Goal: Transaction & Acquisition: Purchase product/service

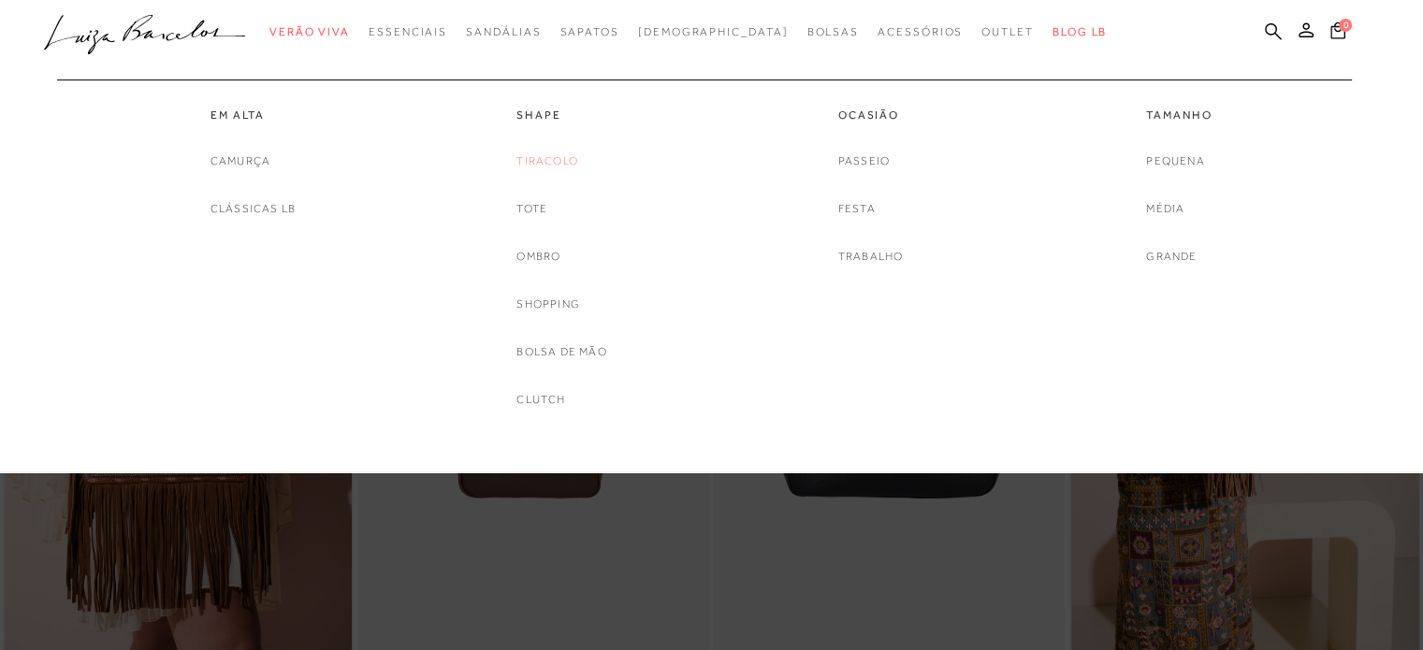
click at [570, 153] on link "Tiracolo" at bounding box center [548, 162] width 62 height 20
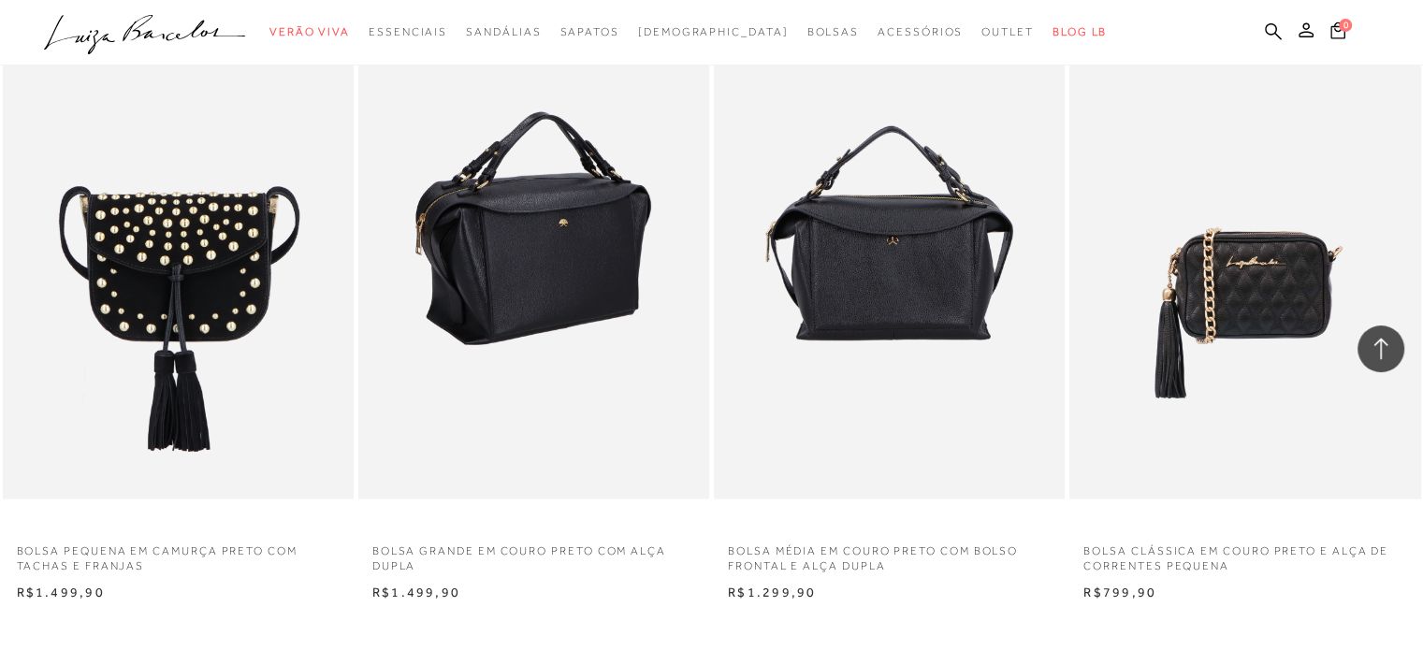
scroll to position [3556, 0]
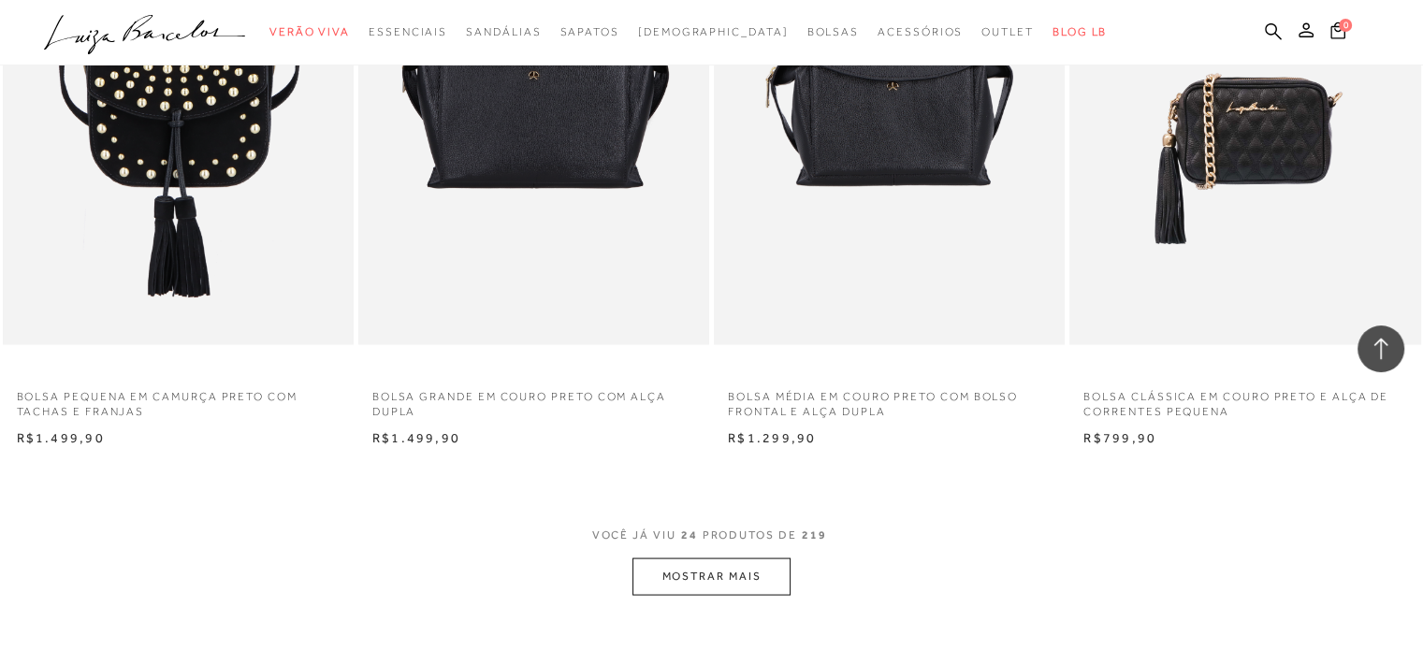
click at [701, 577] on button "MOSTRAR MAIS" at bounding box center [711, 576] width 157 height 36
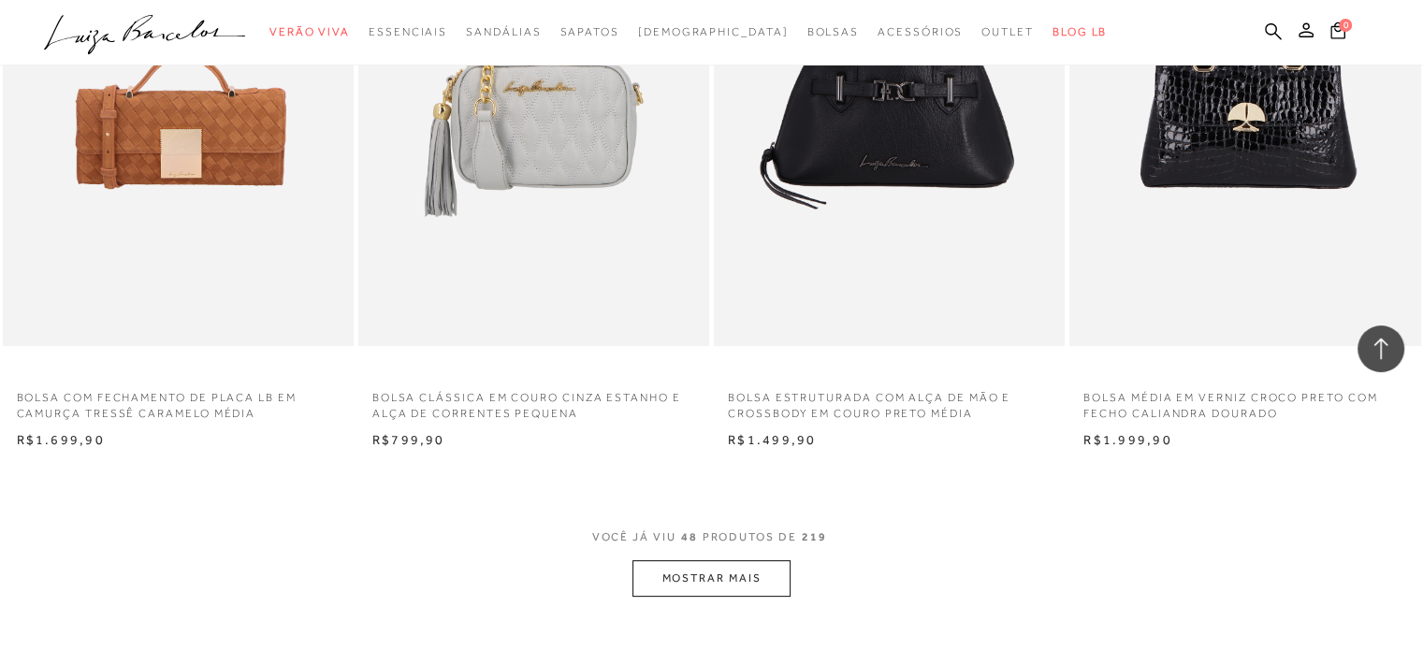
scroll to position [7487, 0]
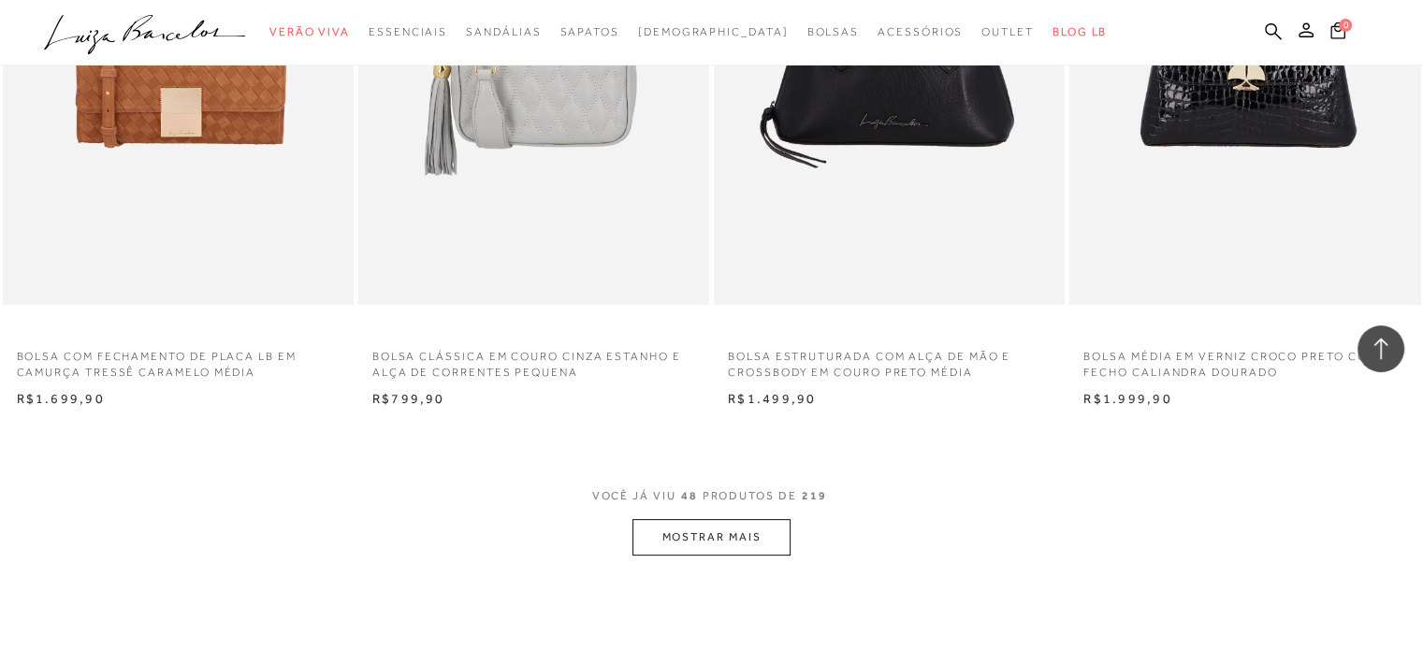
click at [759, 508] on span "VOCÊ JÁ VIU 48 PRODUTOS DE 219" at bounding box center [712, 503] width 240 height 34
click at [753, 528] on button "MOSTRAR MAIS" at bounding box center [711, 537] width 157 height 36
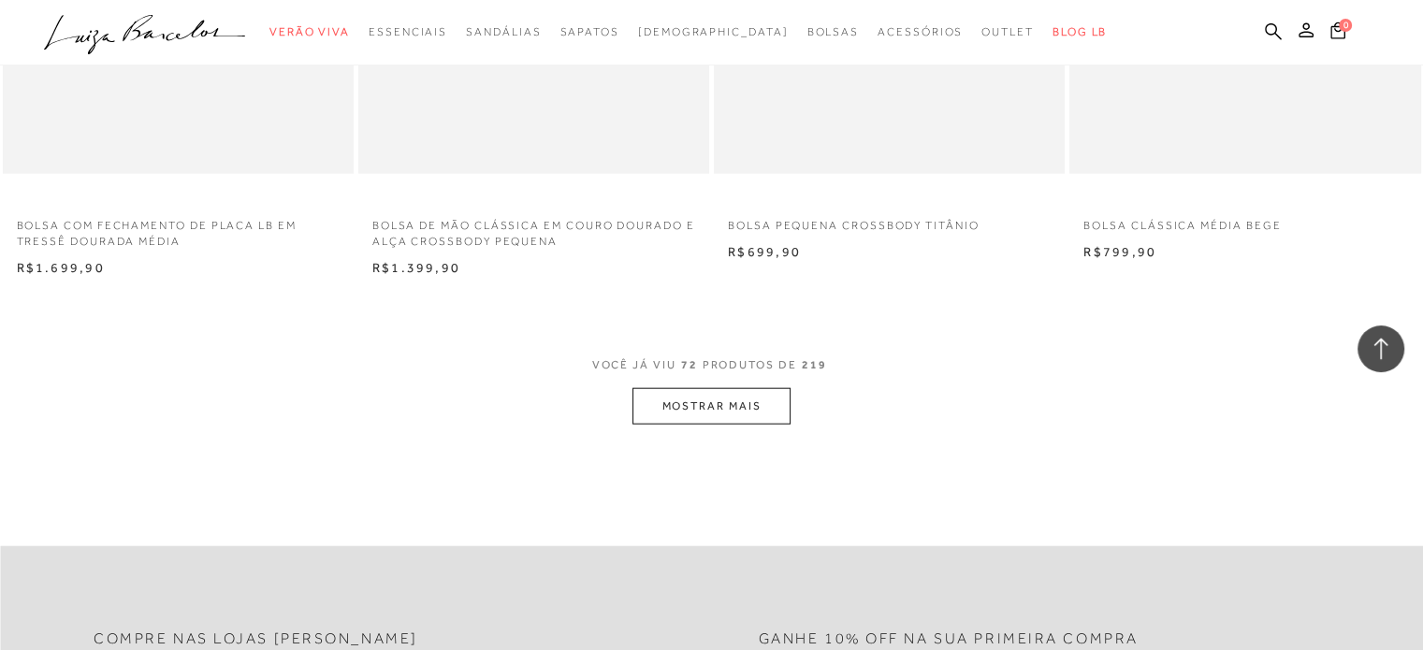
scroll to position [11605, 0]
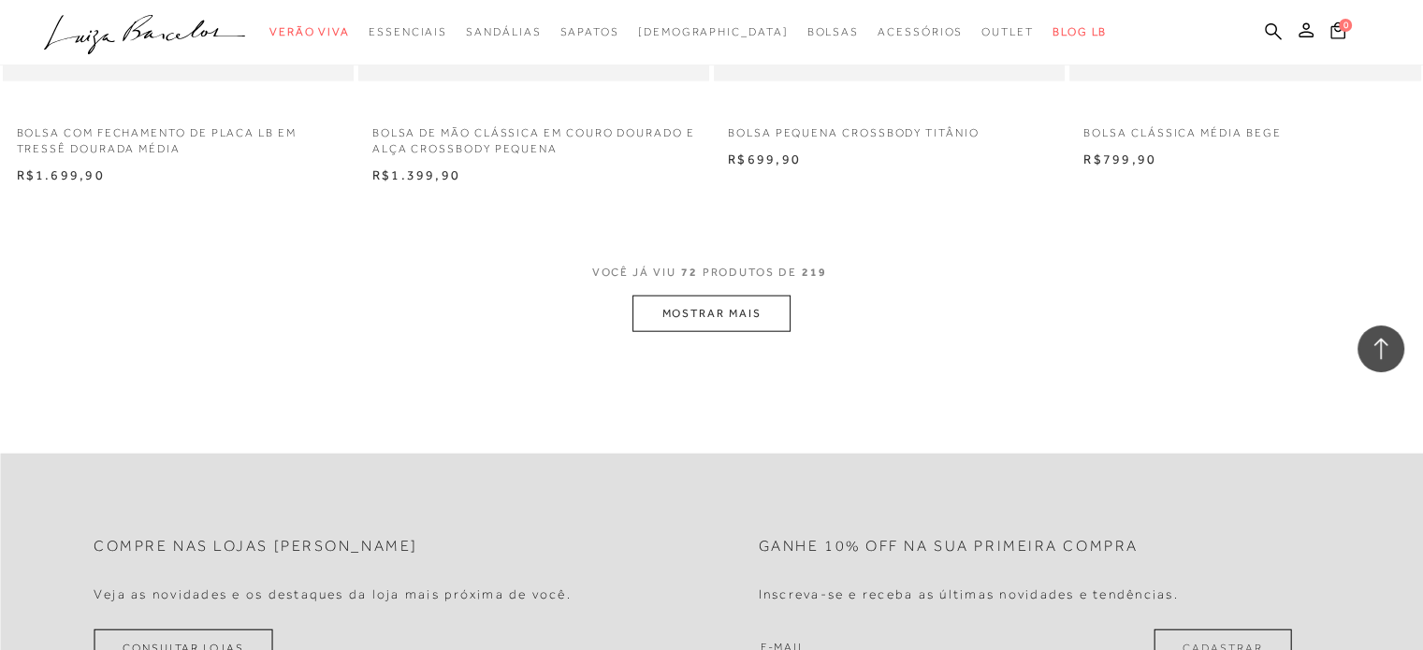
click at [704, 318] on button "MOSTRAR MAIS" at bounding box center [711, 314] width 157 height 36
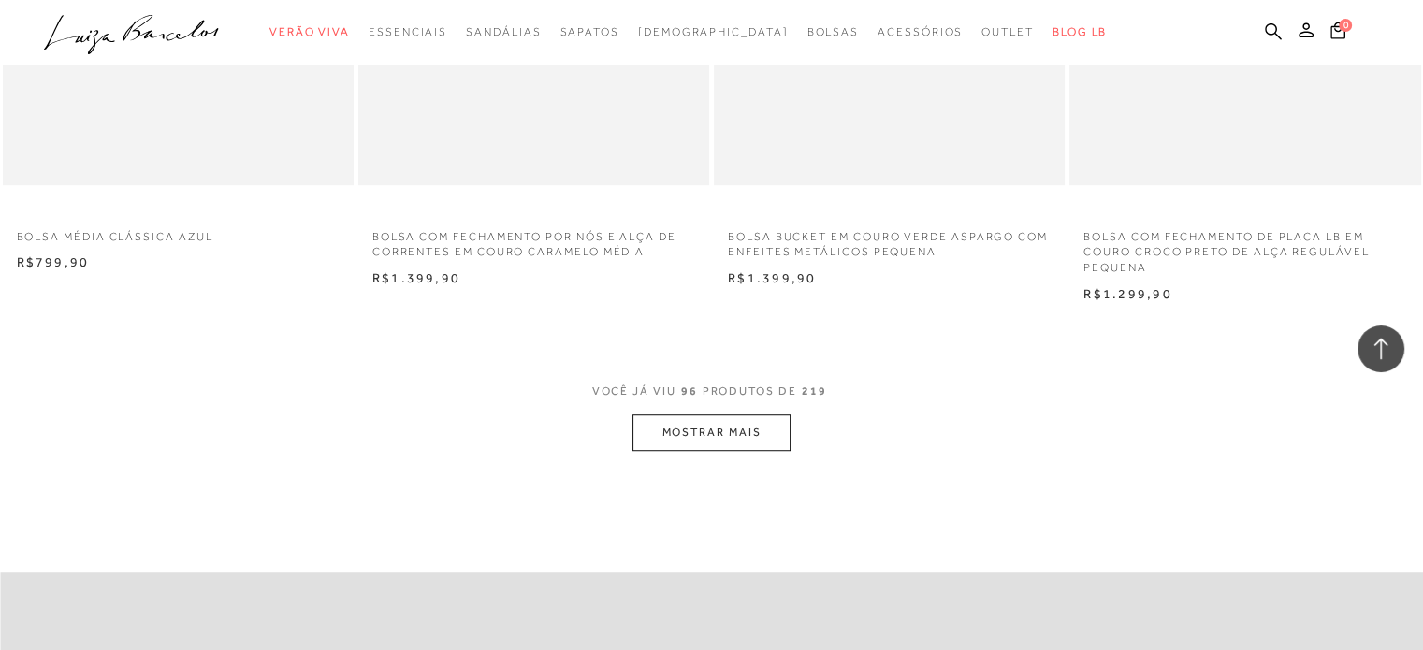
scroll to position [15442, 0]
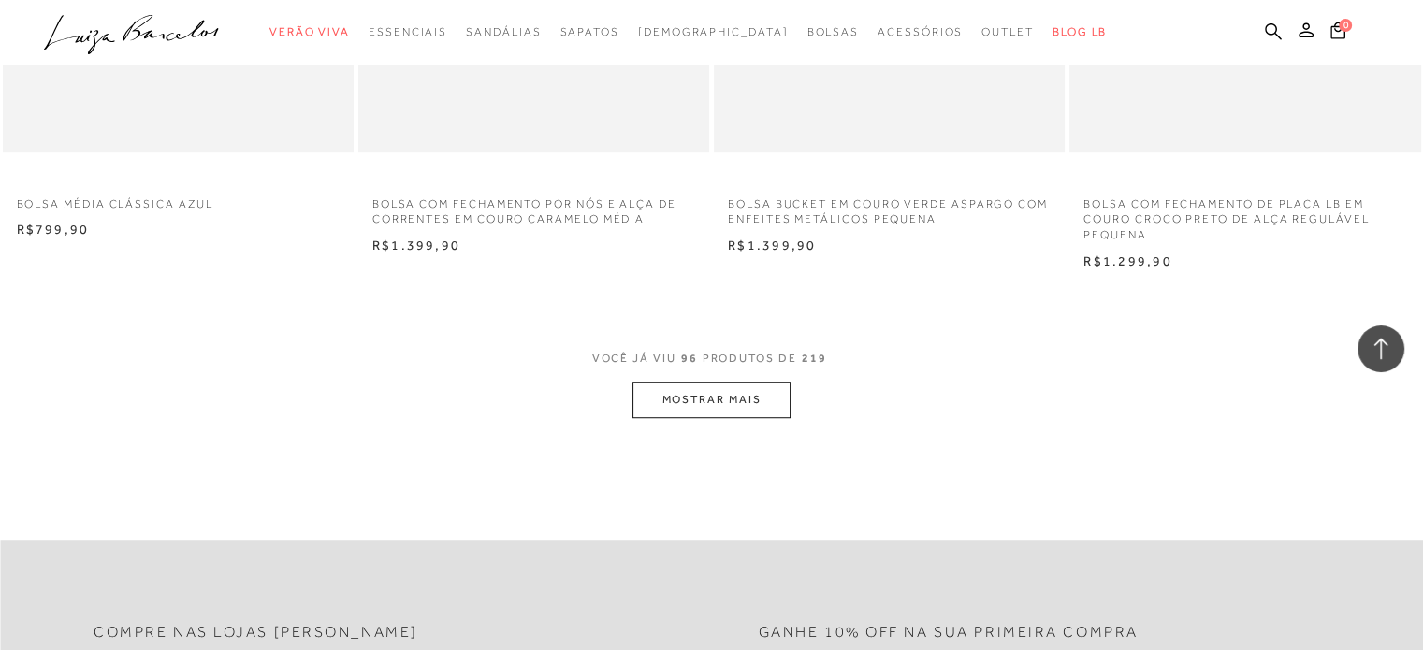
click at [763, 398] on button "MOSTRAR MAIS" at bounding box center [711, 400] width 157 height 36
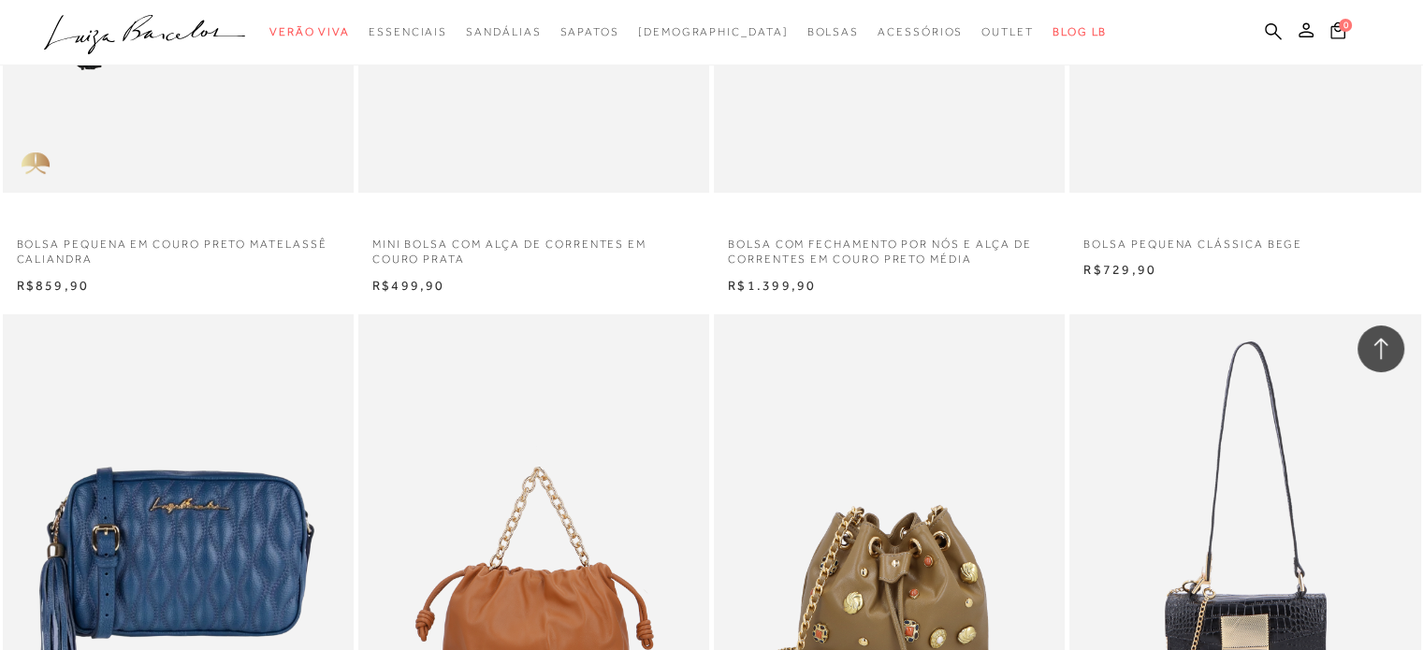
scroll to position [14506, 0]
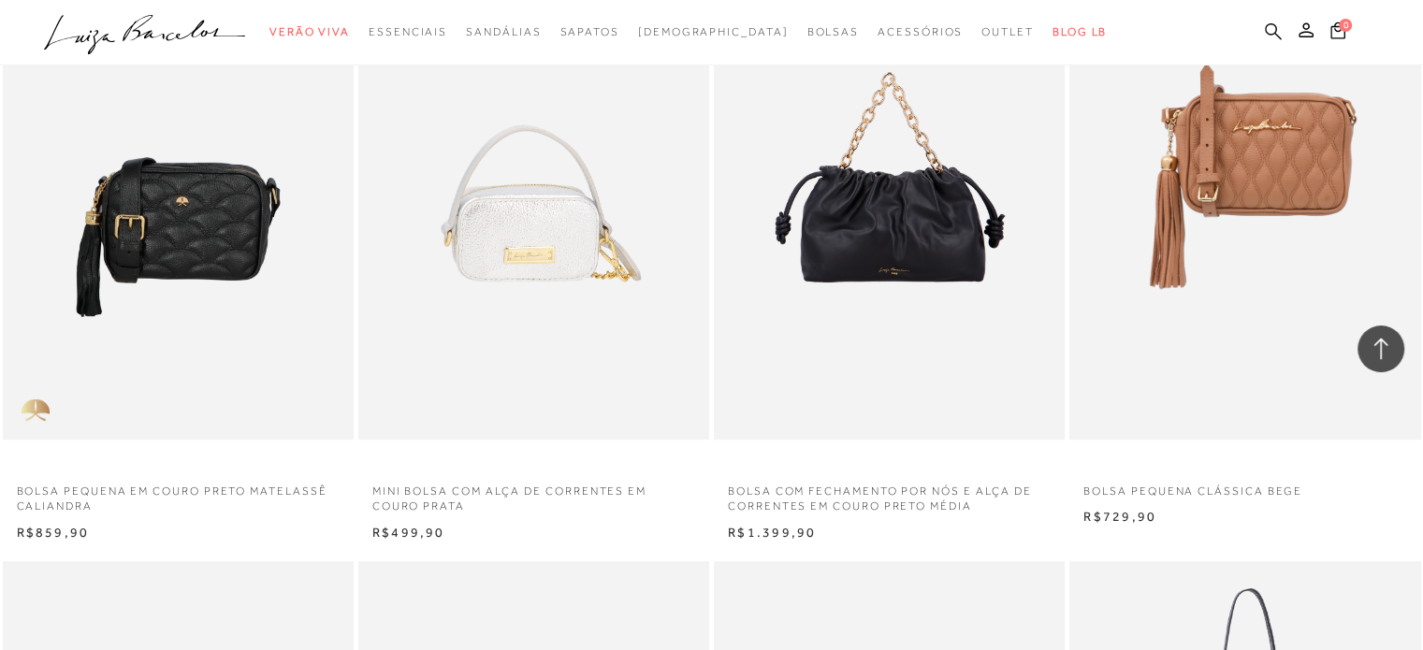
click at [1268, 24] on icon at bounding box center [1273, 30] width 17 height 17
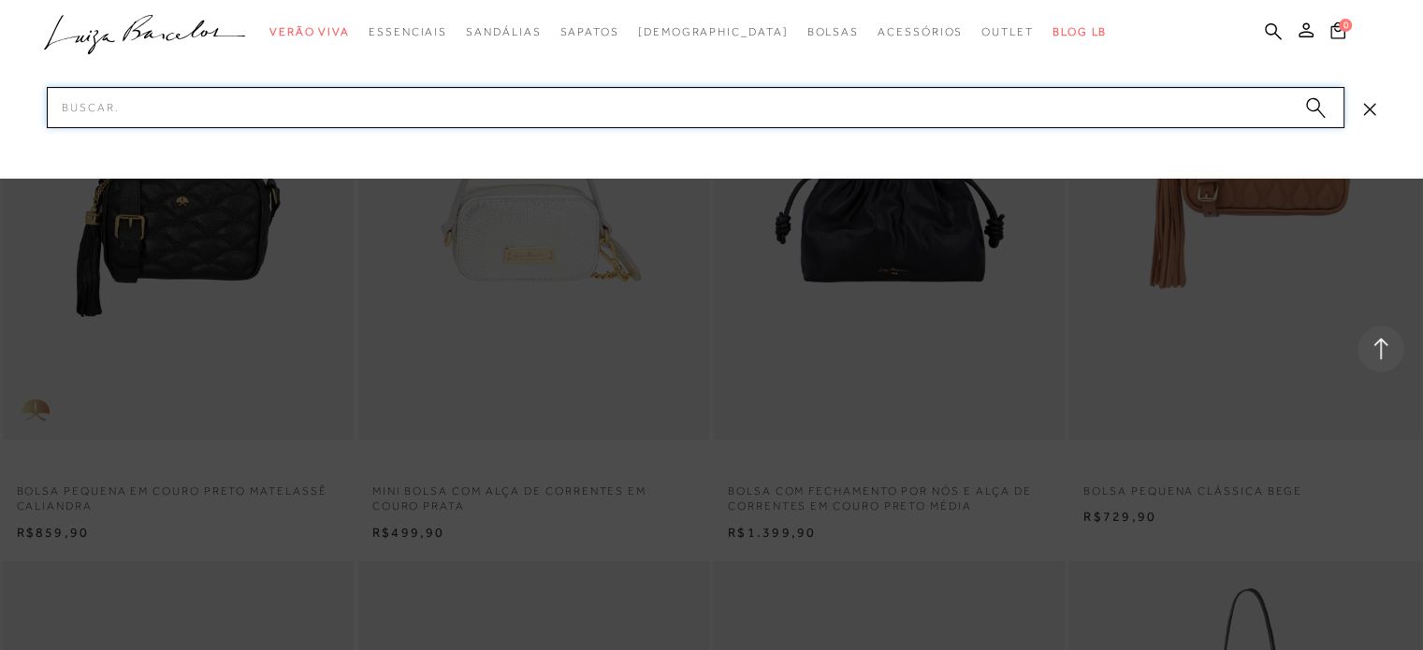
click at [657, 98] on input "Pesquisar" at bounding box center [696, 107] width 1298 height 41
paste input "BOLSA BUCKET"
click at [657, 98] on input "BOLSA BUCKET" at bounding box center [696, 107] width 1298 height 41
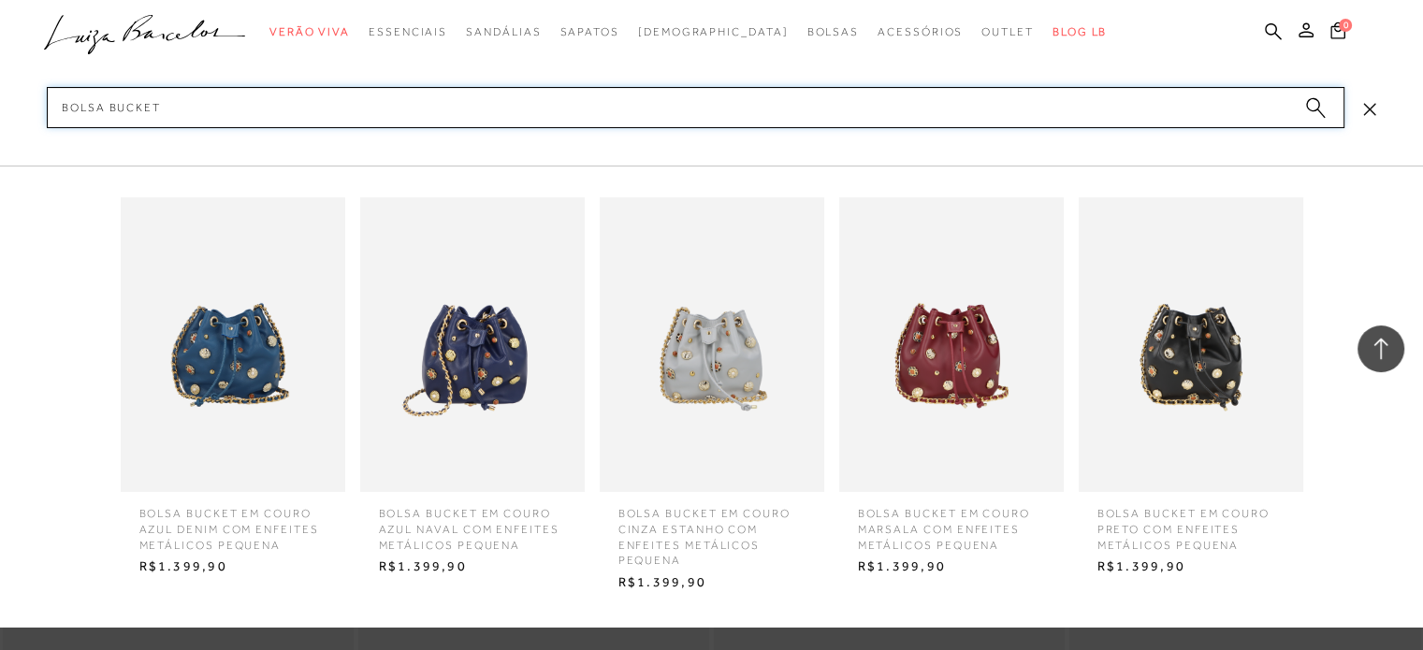
scroll to position [15161, 0]
type input "BOLSA BUCKET"
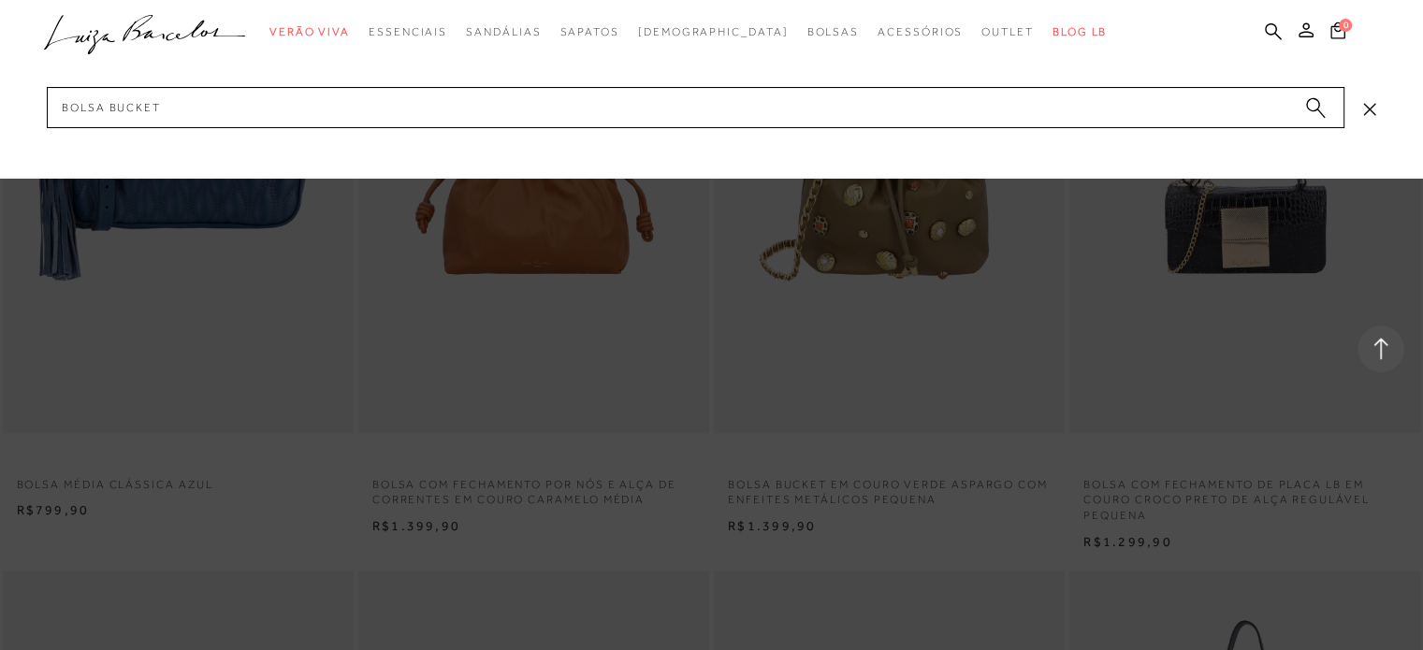
click at [1366, 348] on div at bounding box center [1381, 349] width 47 height 47
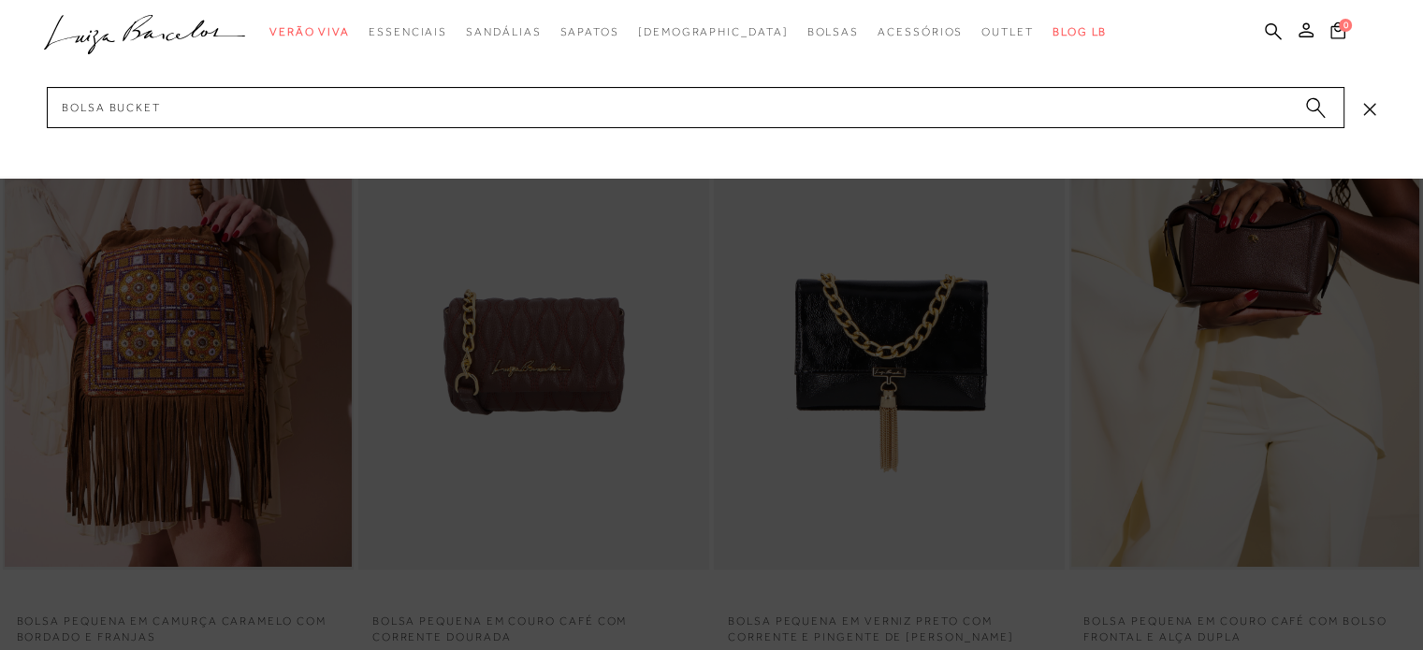
scroll to position [281, 0]
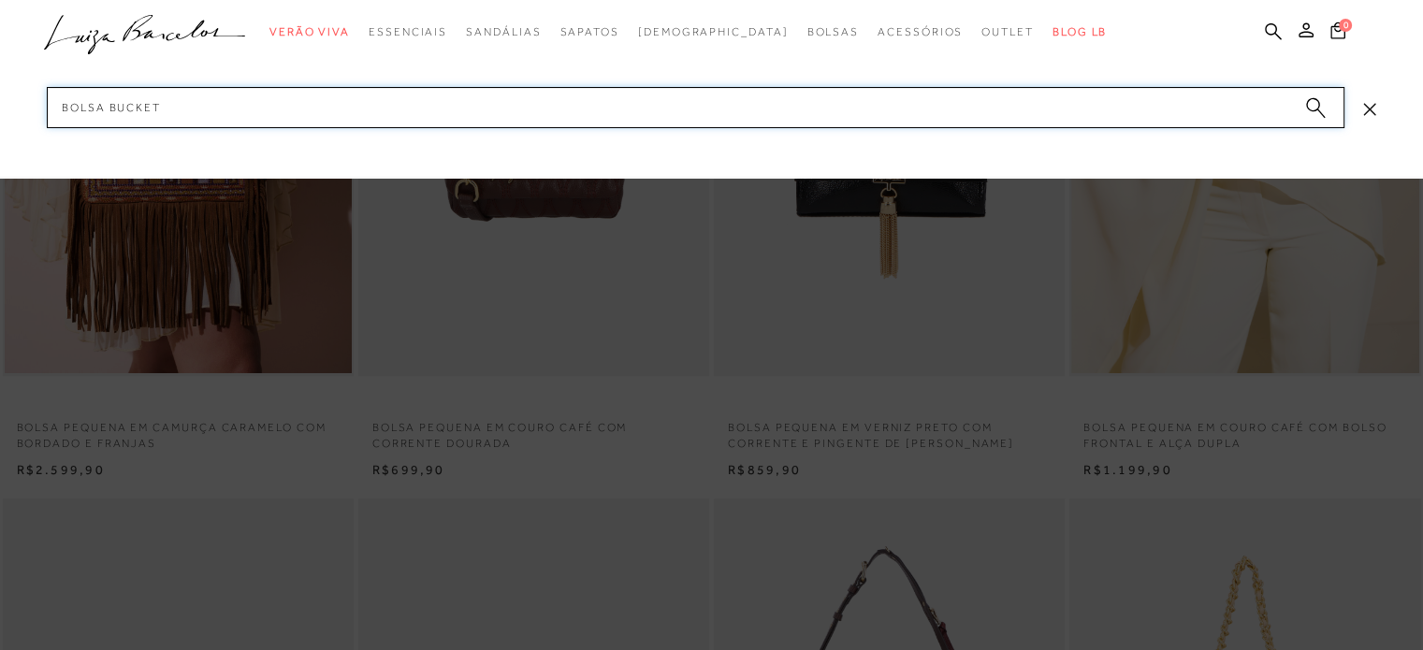
click at [217, 107] on input "BOLSA BUCKET" at bounding box center [696, 107] width 1298 height 41
click at [1325, 97] on button "submit" at bounding box center [1316, 110] width 28 height 26
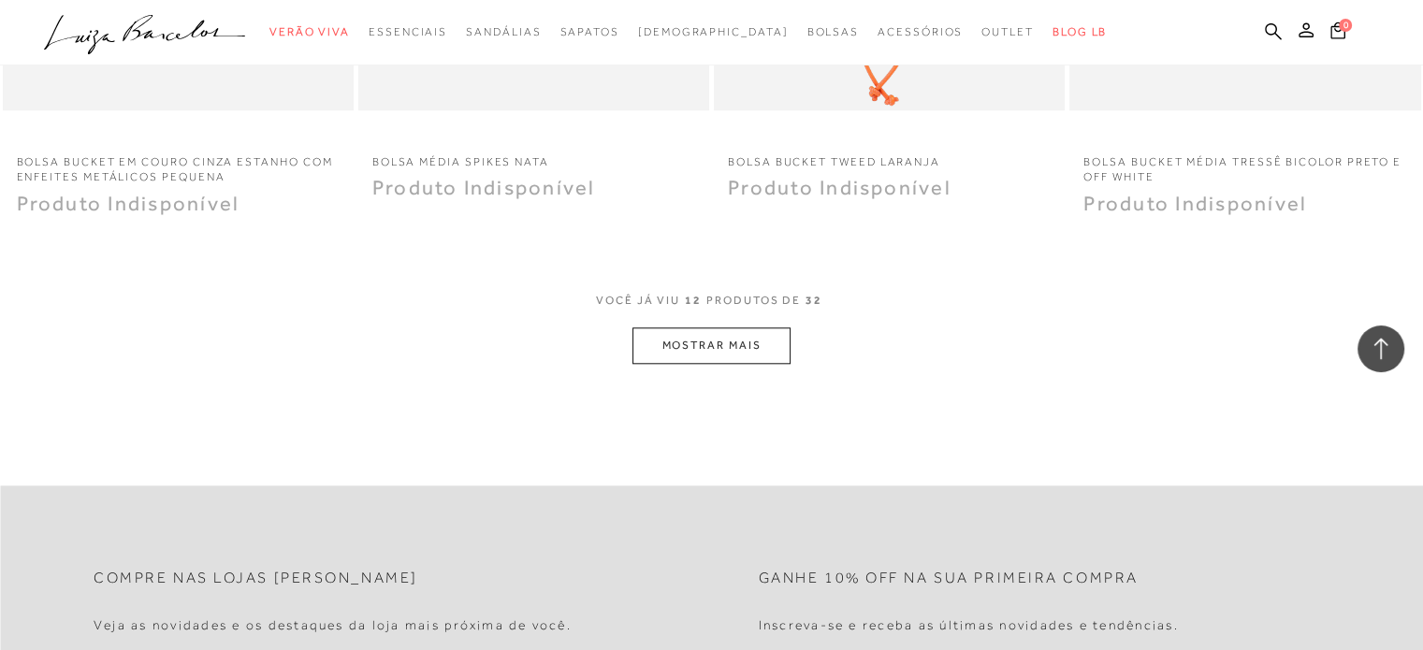
scroll to position [1965, 0]
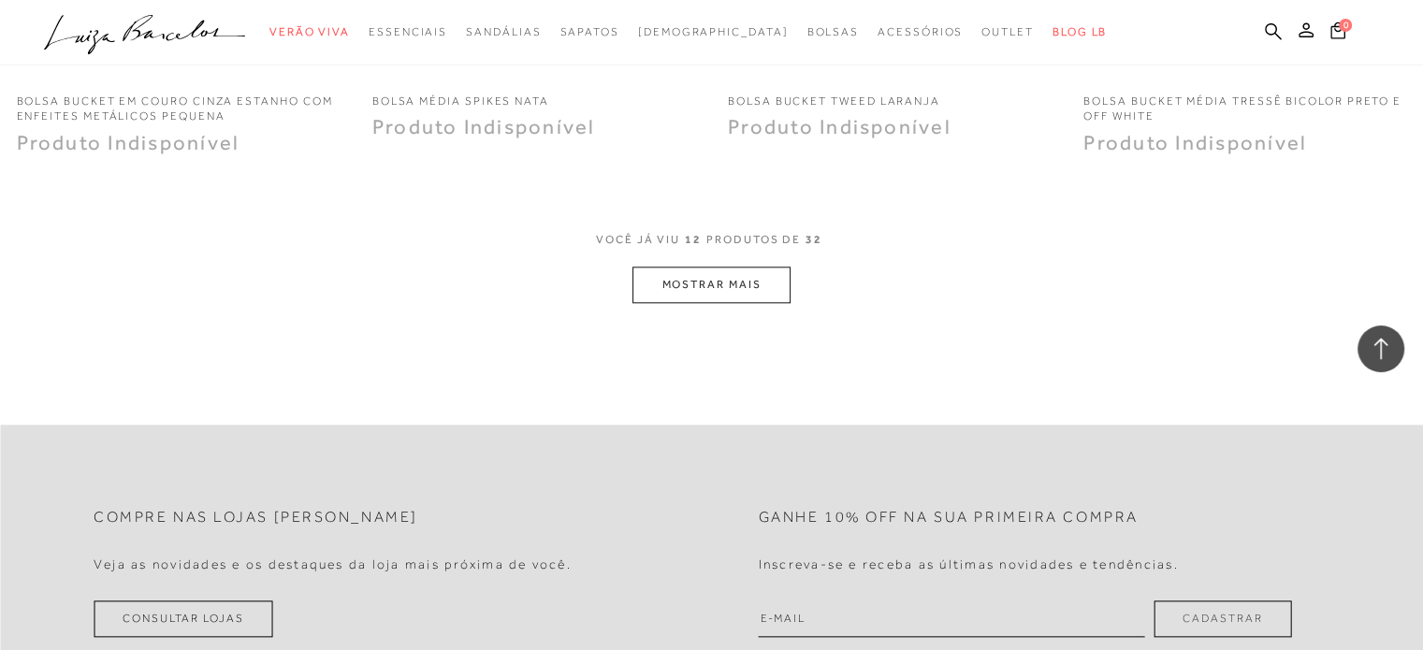
click at [761, 285] on button "MOSTRAR MAIS" at bounding box center [711, 285] width 157 height 36
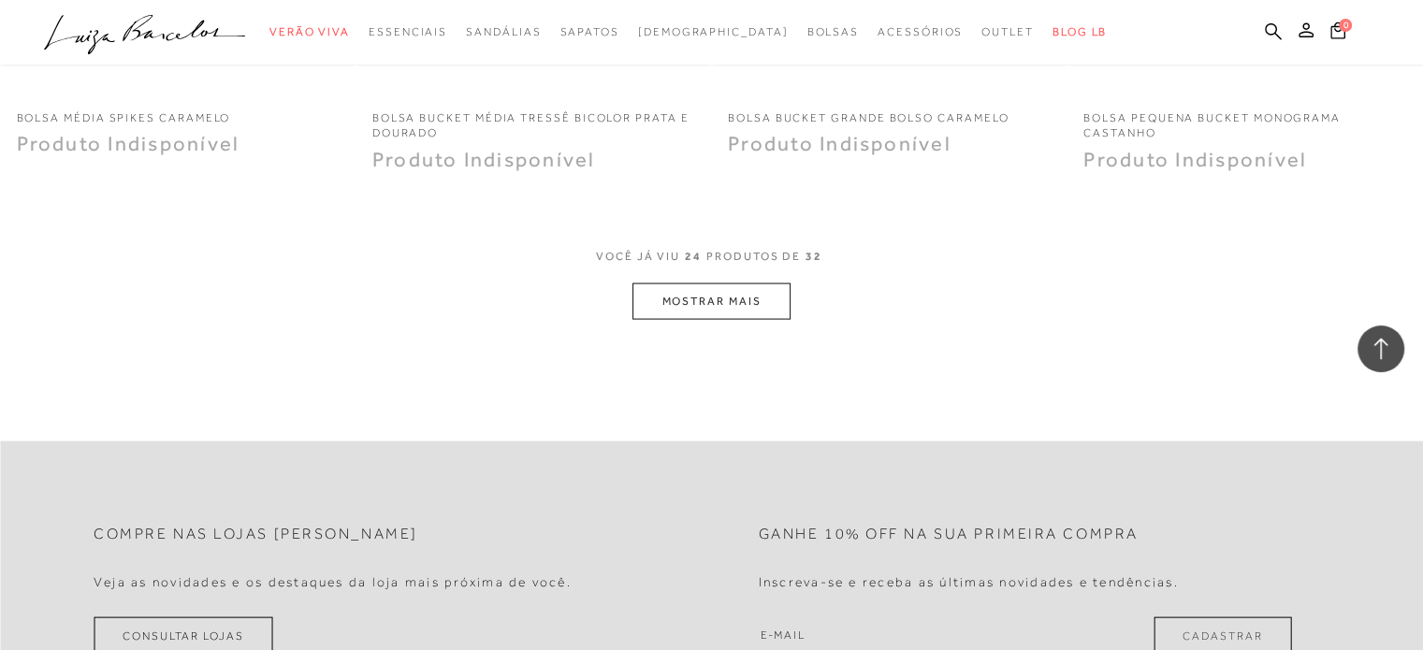
scroll to position [3650, 0]
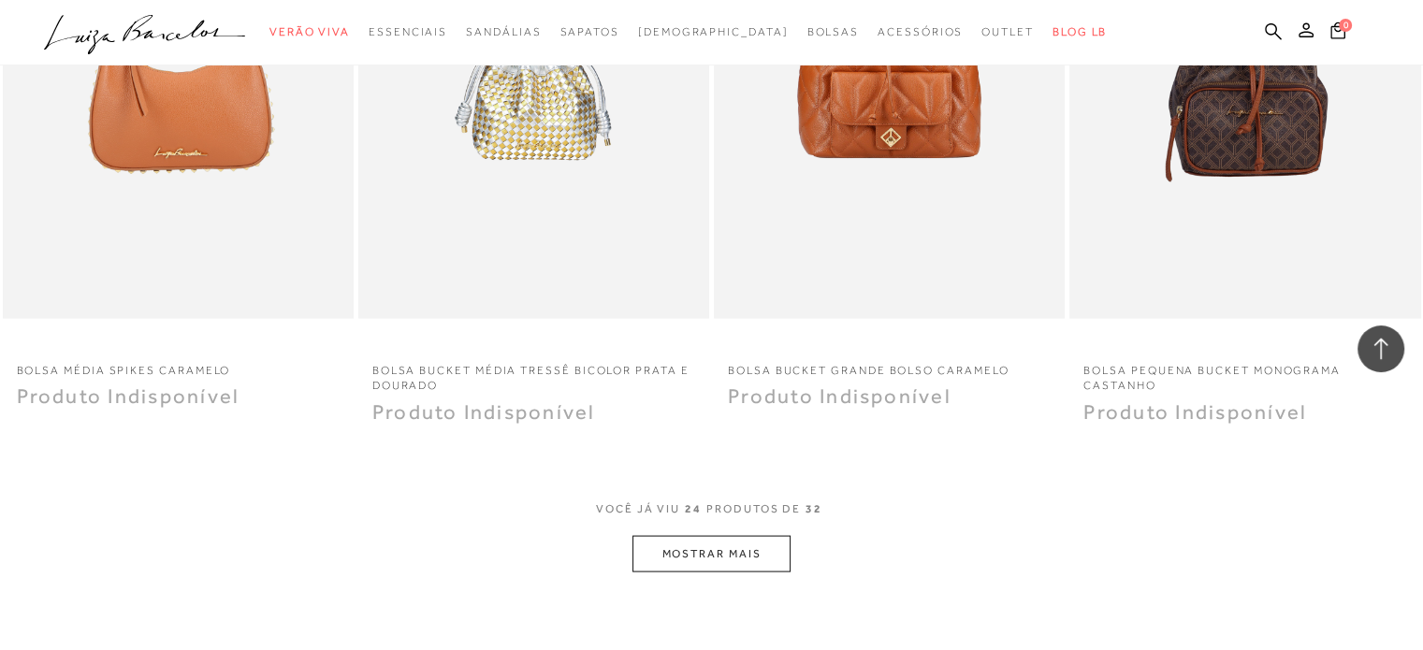
click at [702, 560] on button "MOSTRAR MAIS" at bounding box center [711, 554] width 157 height 36
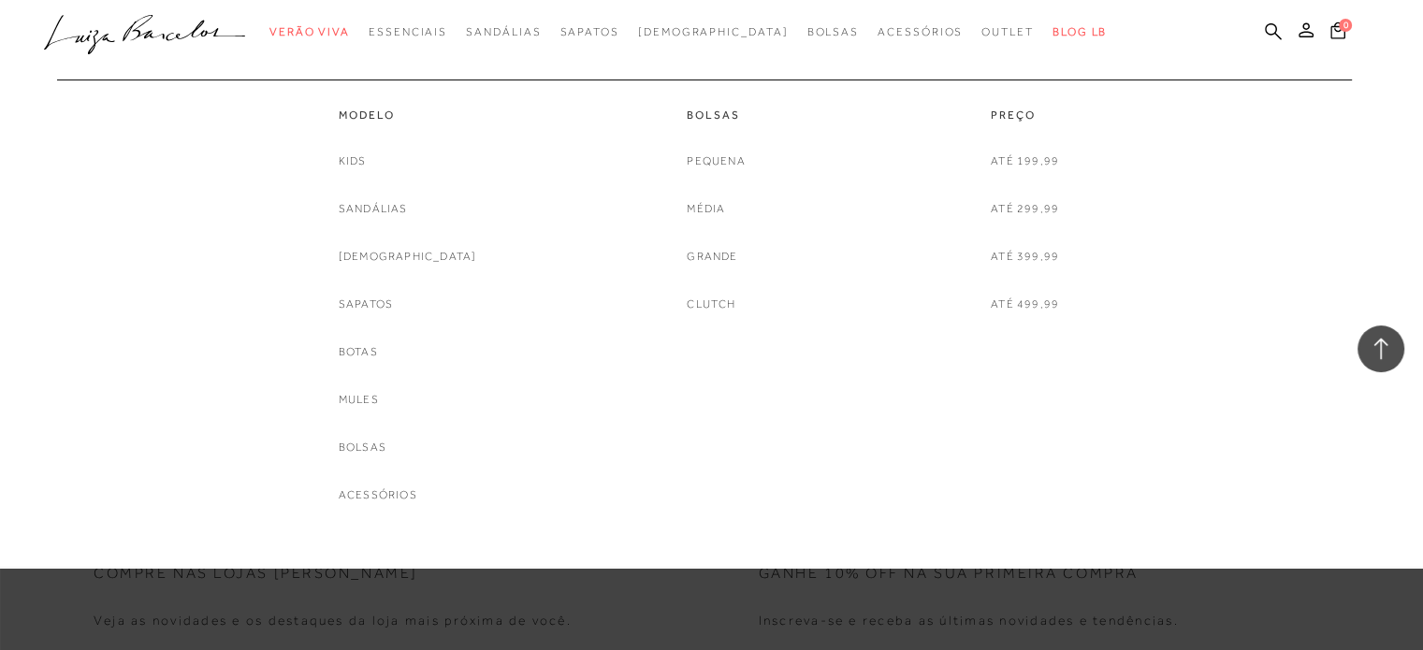
scroll to position [4960, 0]
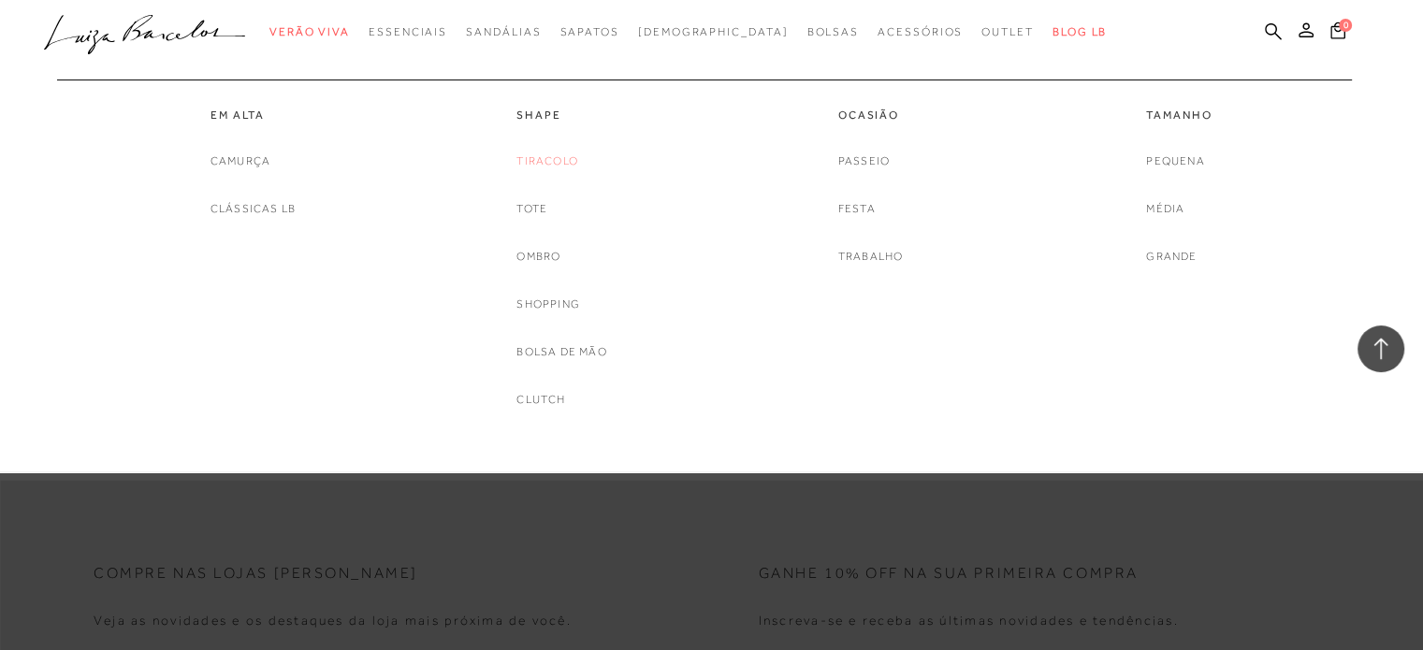
click at [555, 165] on link "Tiracolo" at bounding box center [548, 162] width 62 height 20
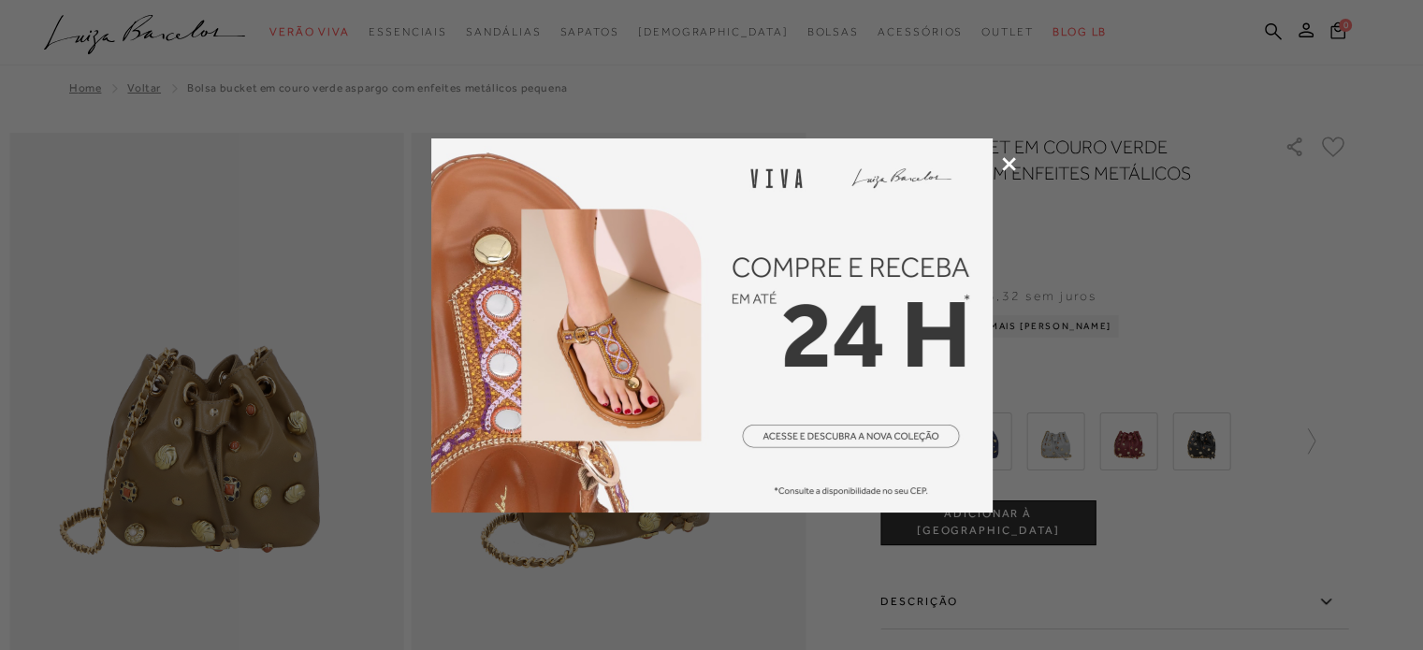
click at [1014, 162] on icon at bounding box center [1009, 164] width 14 height 14
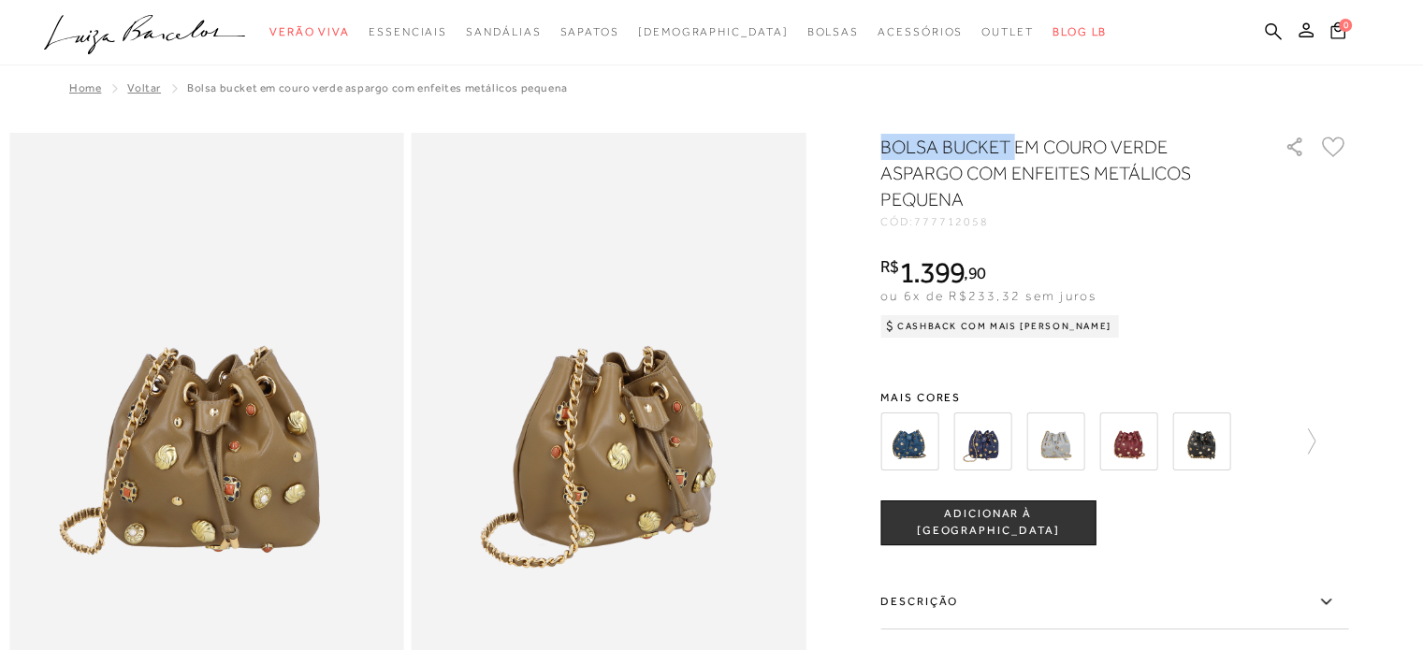
drag, startPoint x: 892, startPoint y: 148, endPoint x: 1022, endPoint y: 145, distance: 130.1
click at [1022, 145] on h1 "BOLSA BUCKET EM COURO VERDE ASPARGO COM ENFEITES METÁLICOS PEQUENA" at bounding box center [1056, 173] width 351 height 79
copy h1 "BOLSA BUCKET"
click at [1224, 438] on img at bounding box center [1202, 442] width 58 height 58
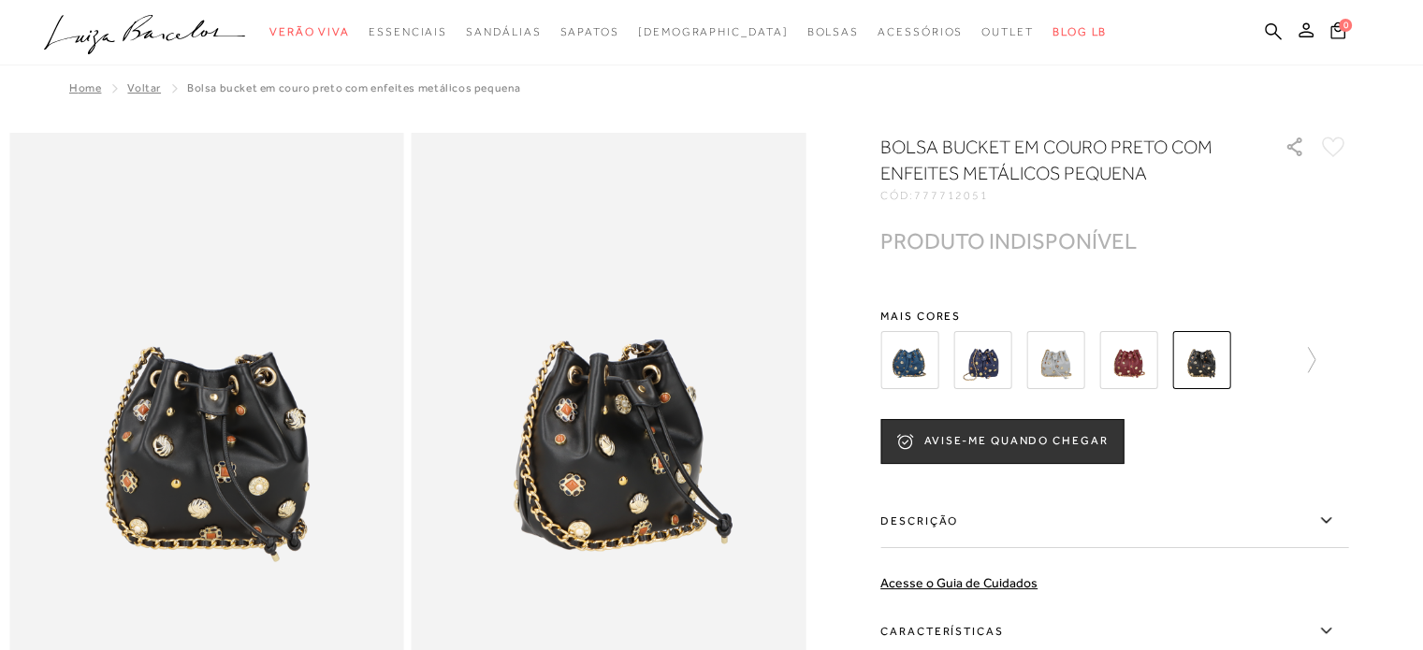
click at [931, 362] on img at bounding box center [910, 360] width 58 height 58
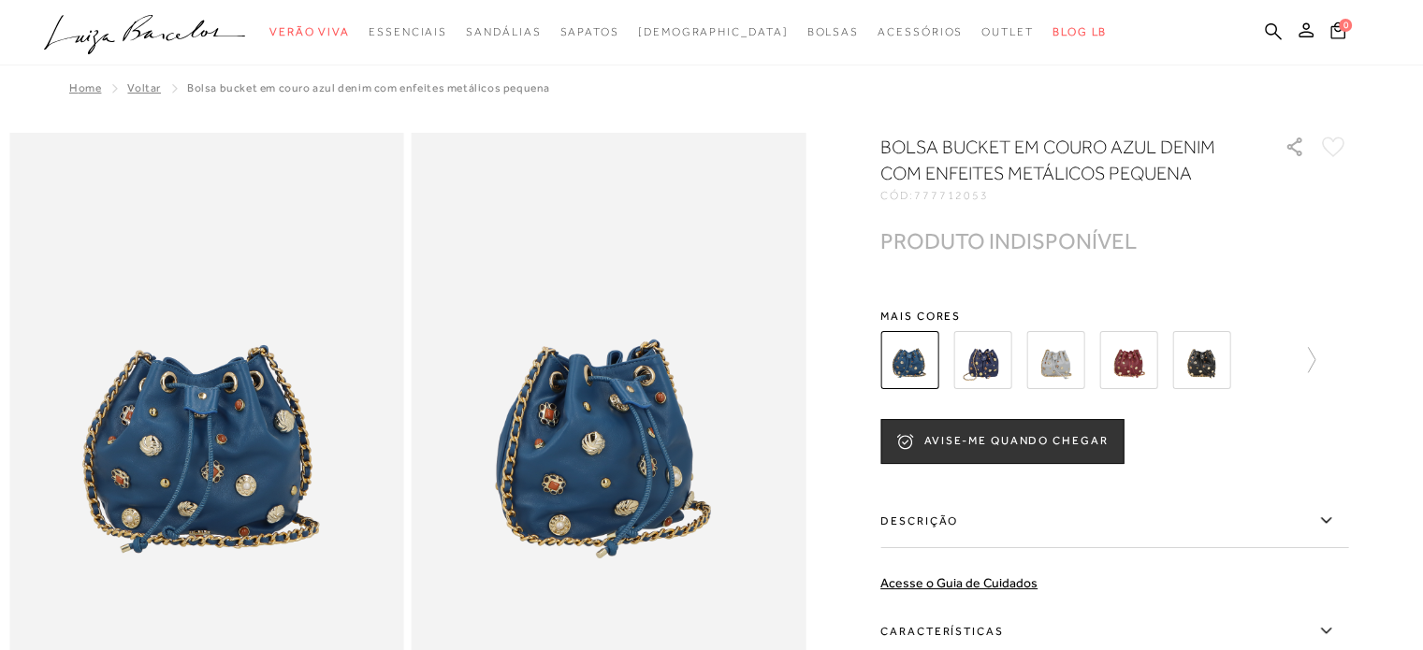
click at [986, 373] on img at bounding box center [983, 360] width 58 height 58
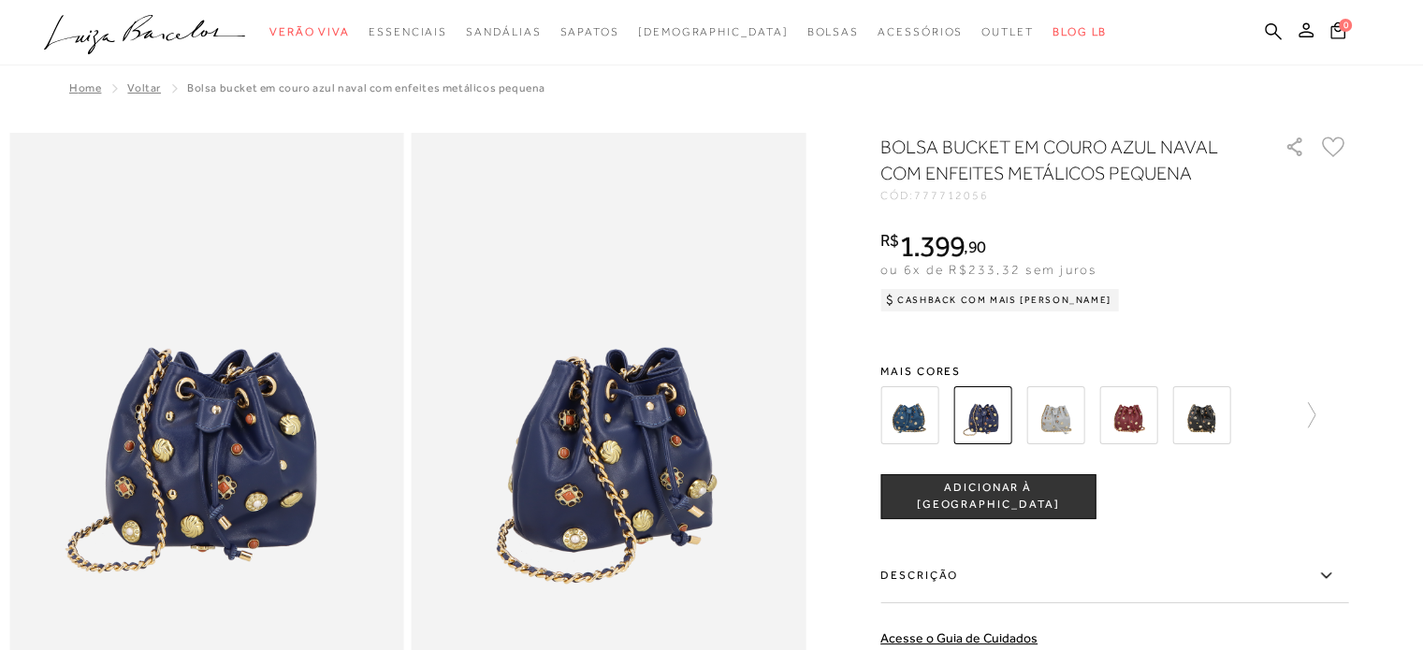
click at [1056, 366] on span "Mais cores" at bounding box center [1115, 371] width 468 height 11
click at [1063, 415] on img at bounding box center [1056, 416] width 58 height 58
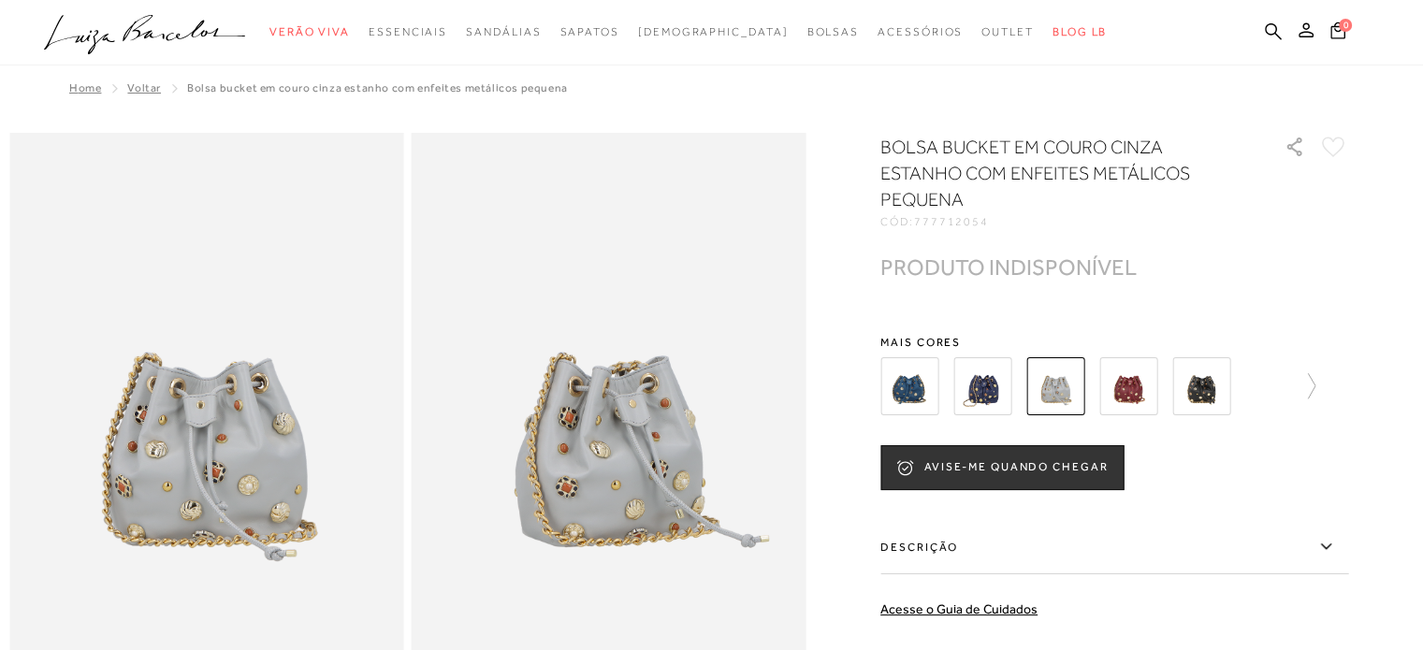
click at [1131, 383] on img at bounding box center [1129, 386] width 58 height 58
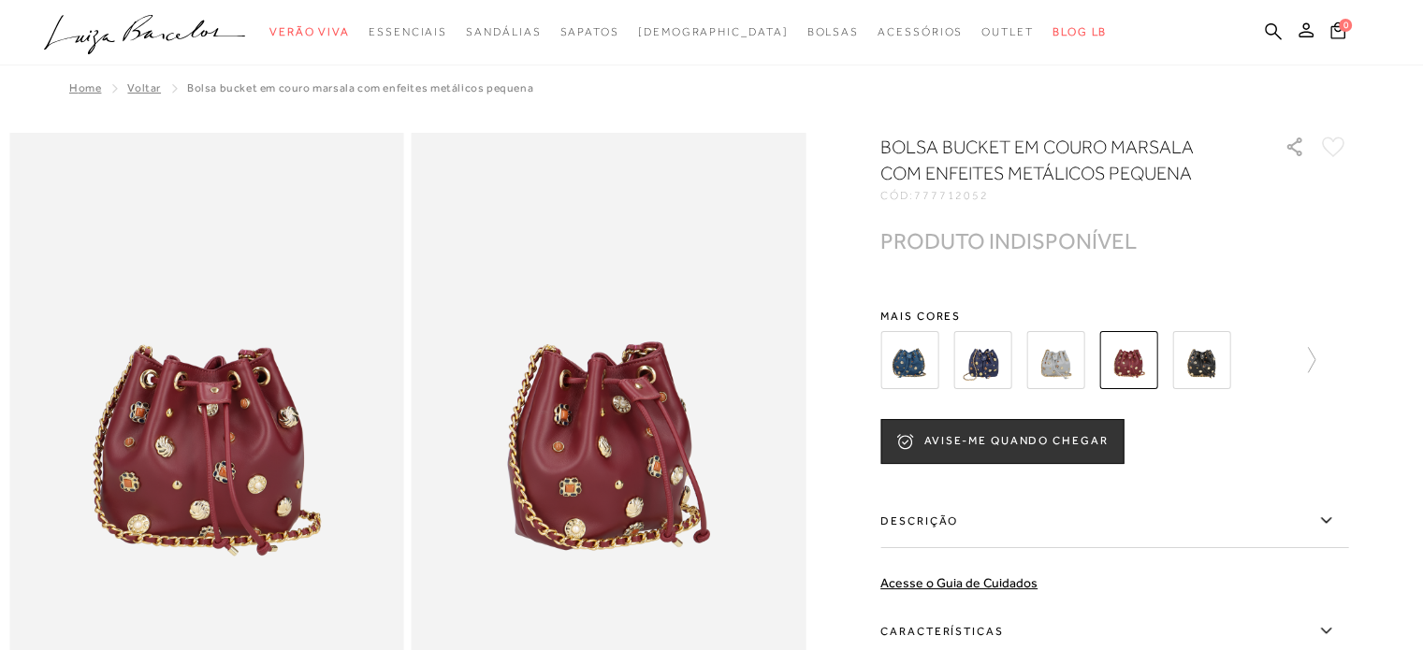
click at [1012, 370] on img at bounding box center [983, 360] width 58 height 58
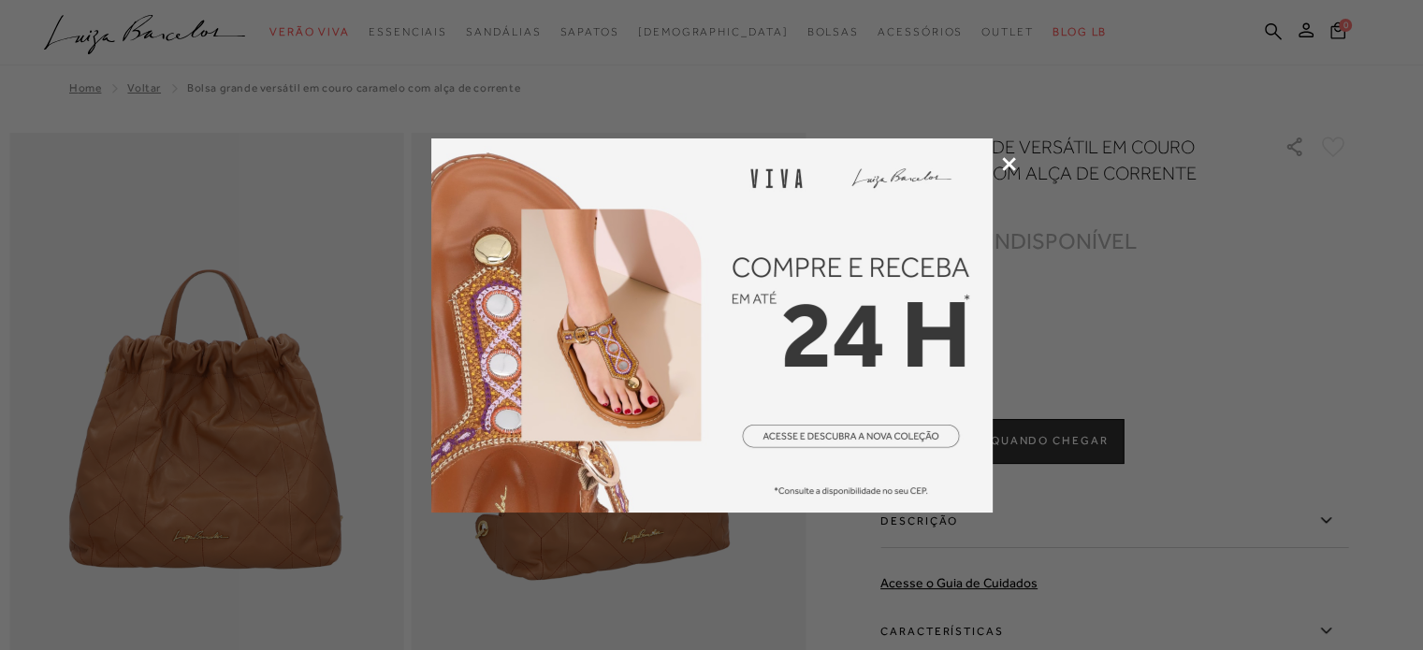
click at [1010, 164] on icon at bounding box center [1009, 164] width 14 height 14
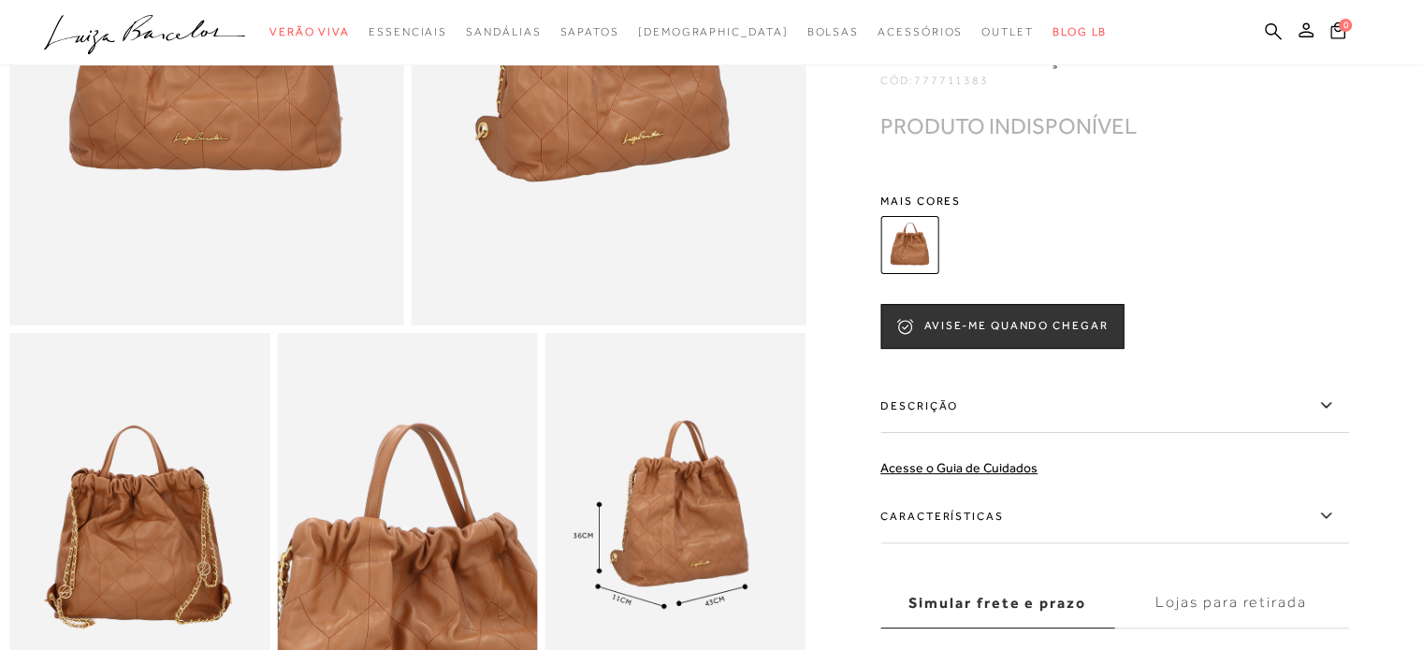
scroll to position [374, 0]
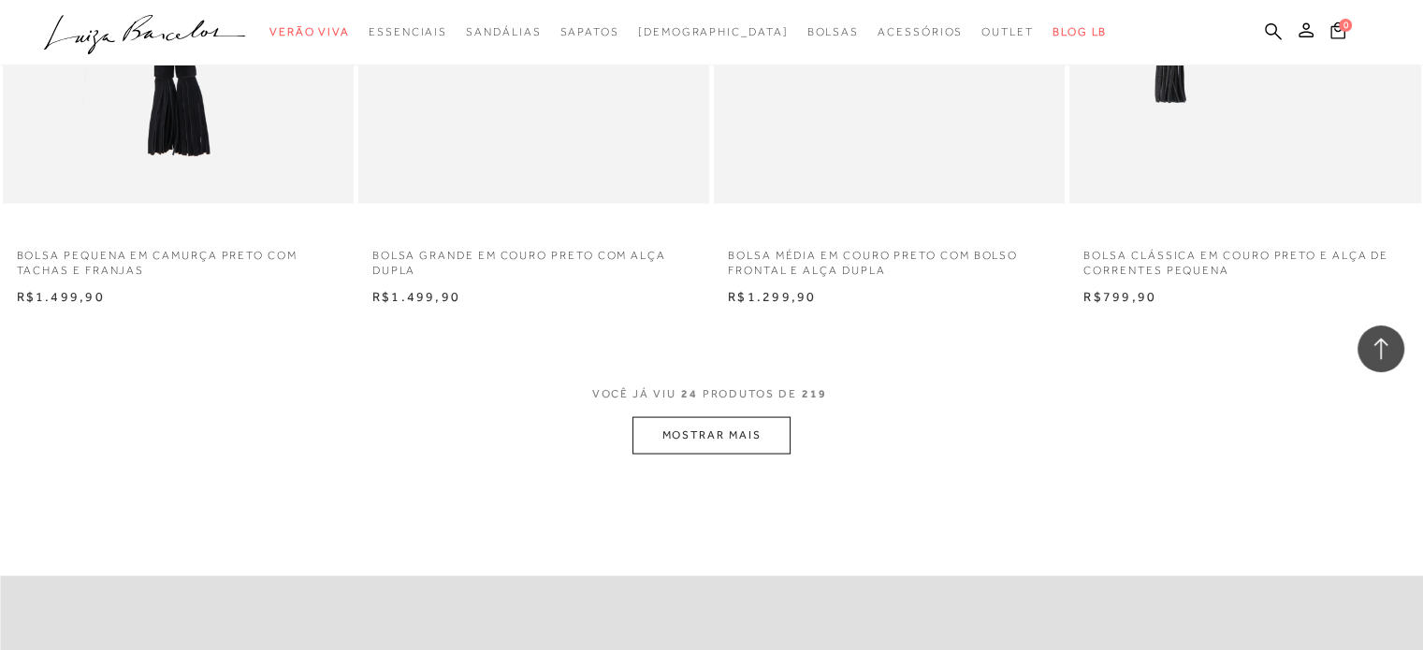
scroll to position [3811, 0]
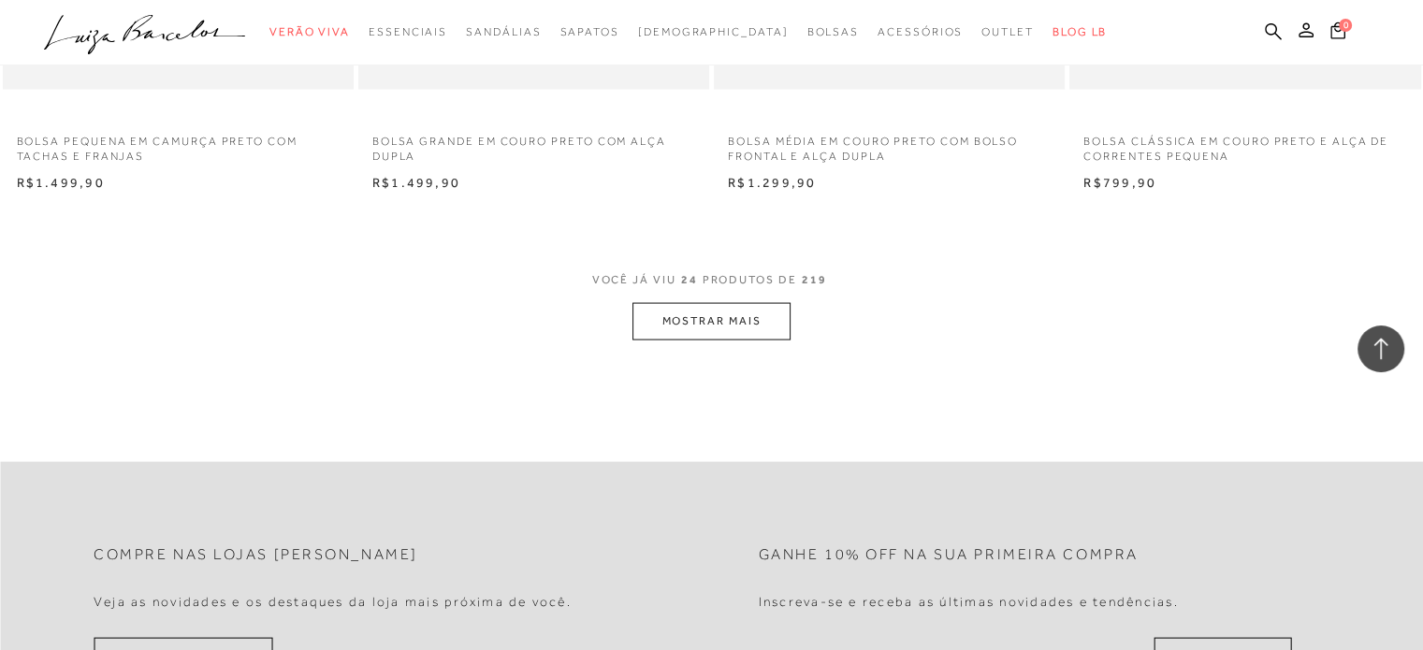
click at [698, 322] on button "MOSTRAR MAIS" at bounding box center [711, 321] width 157 height 36
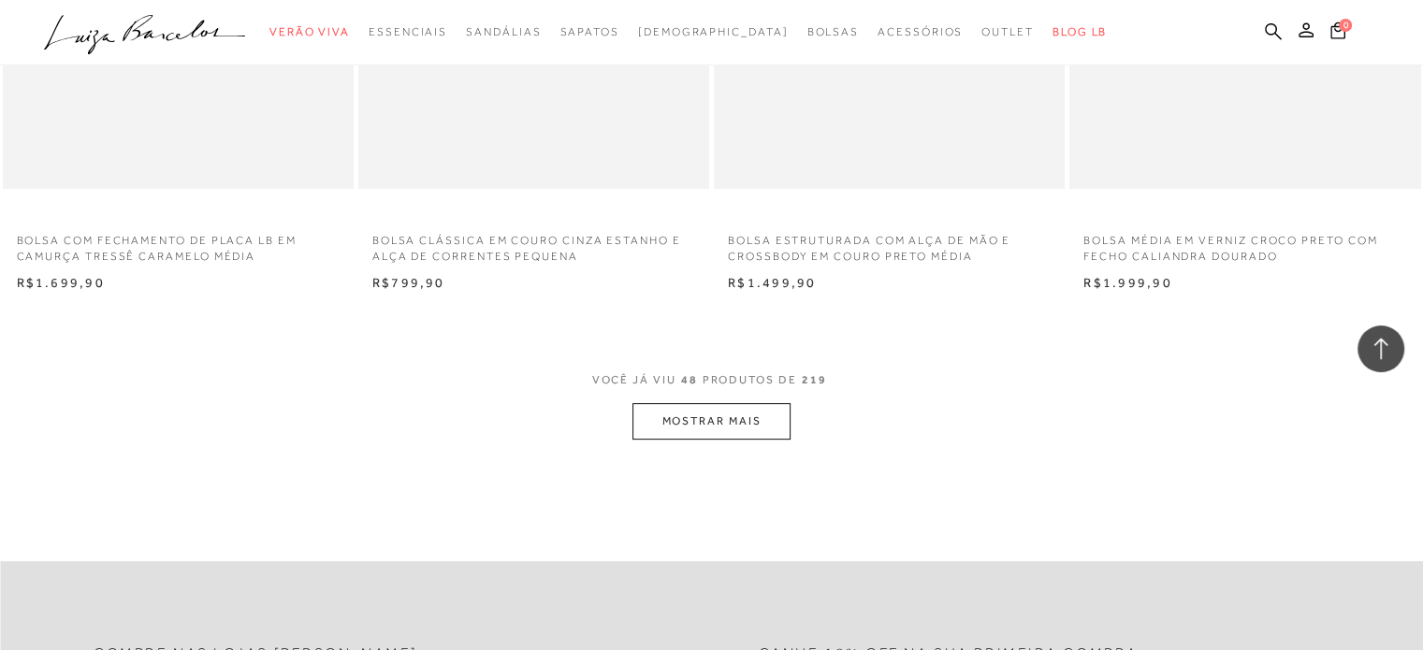
scroll to position [7648, 0]
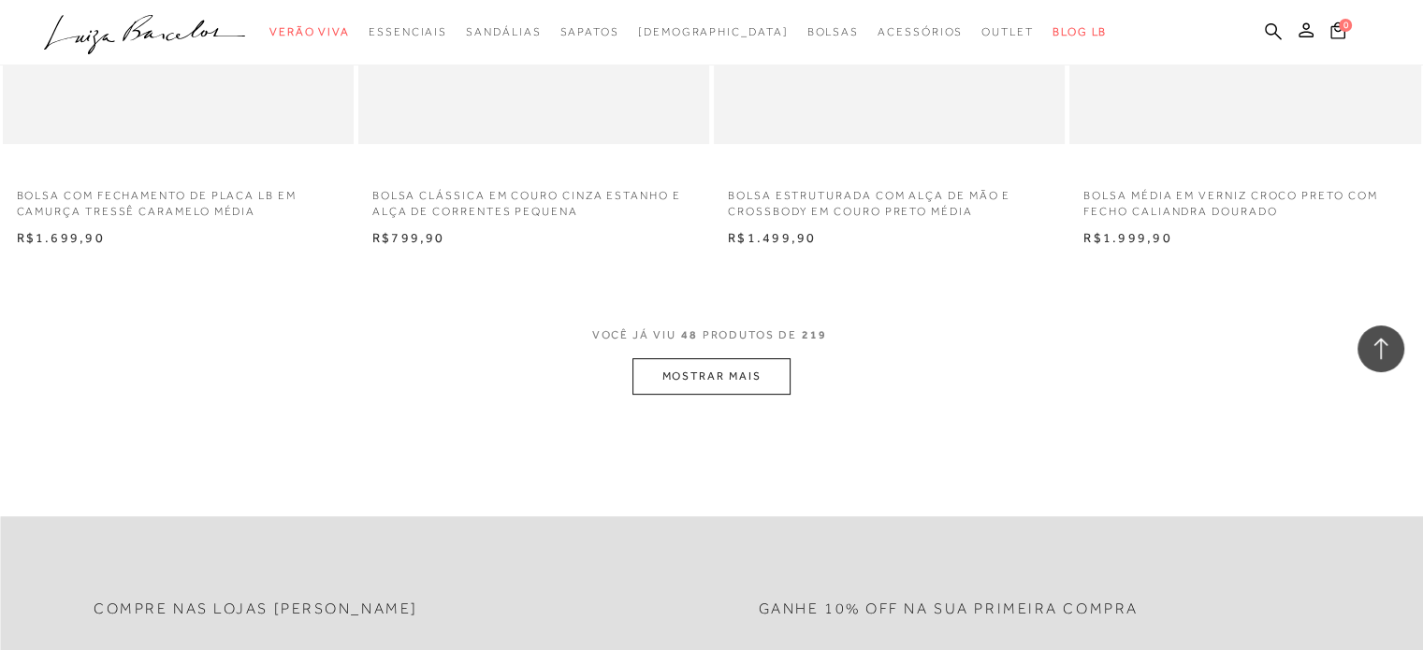
click at [719, 372] on button "MOSTRAR MAIS" at bounding box center [711, 376] width 157 height 36
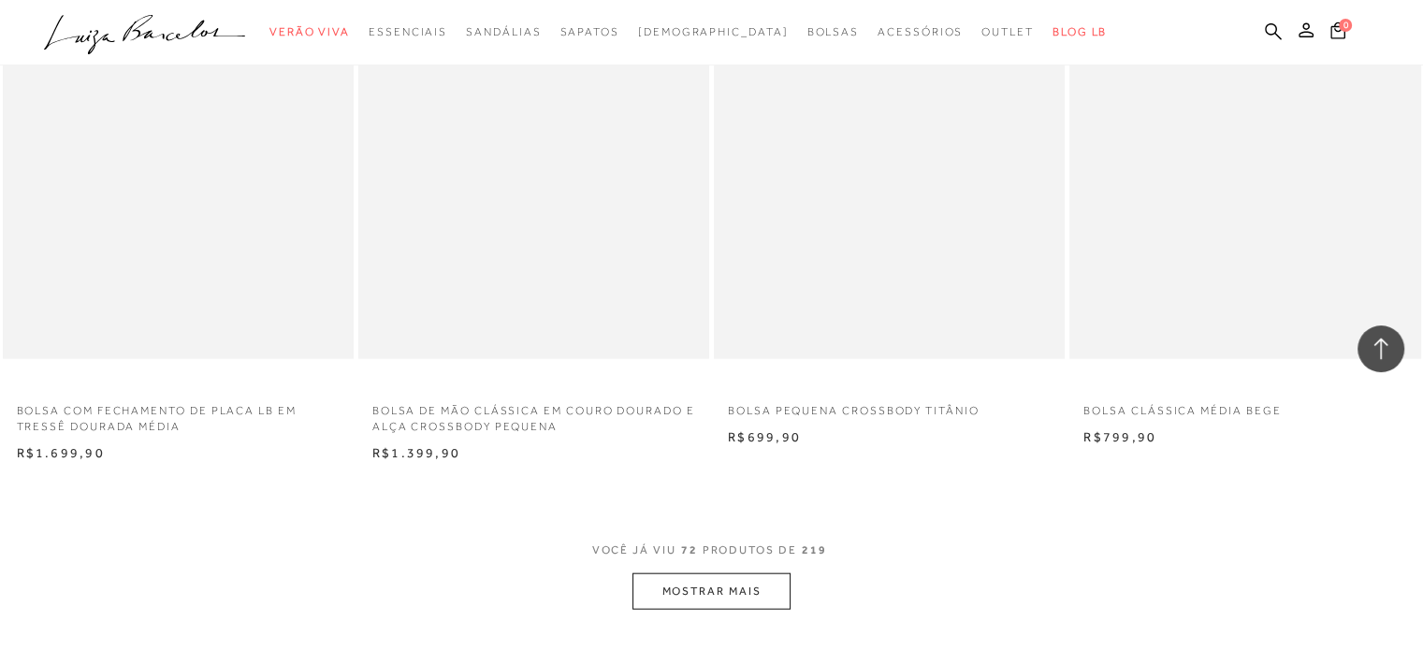
scroll to position [11578, 0]
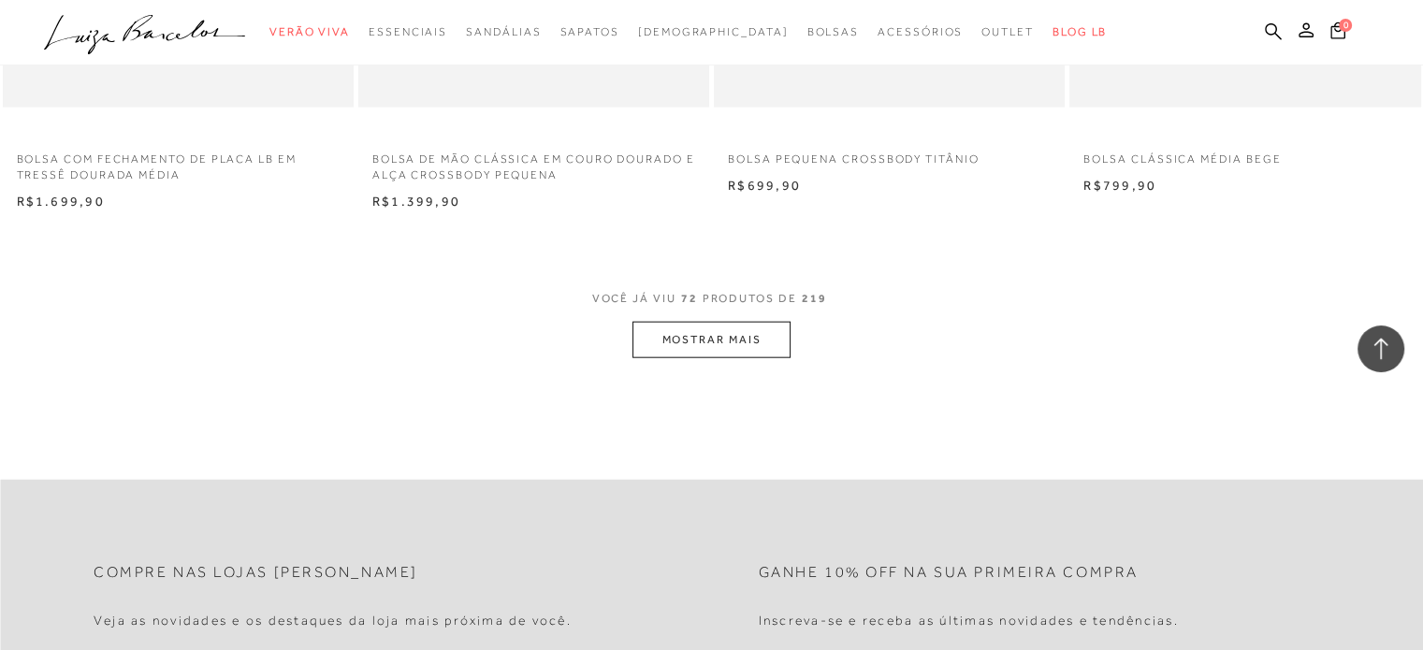
click at [722, 334] on button "MOSTRAR MAIS" at bounding box center [711, 340] width 157 height 36
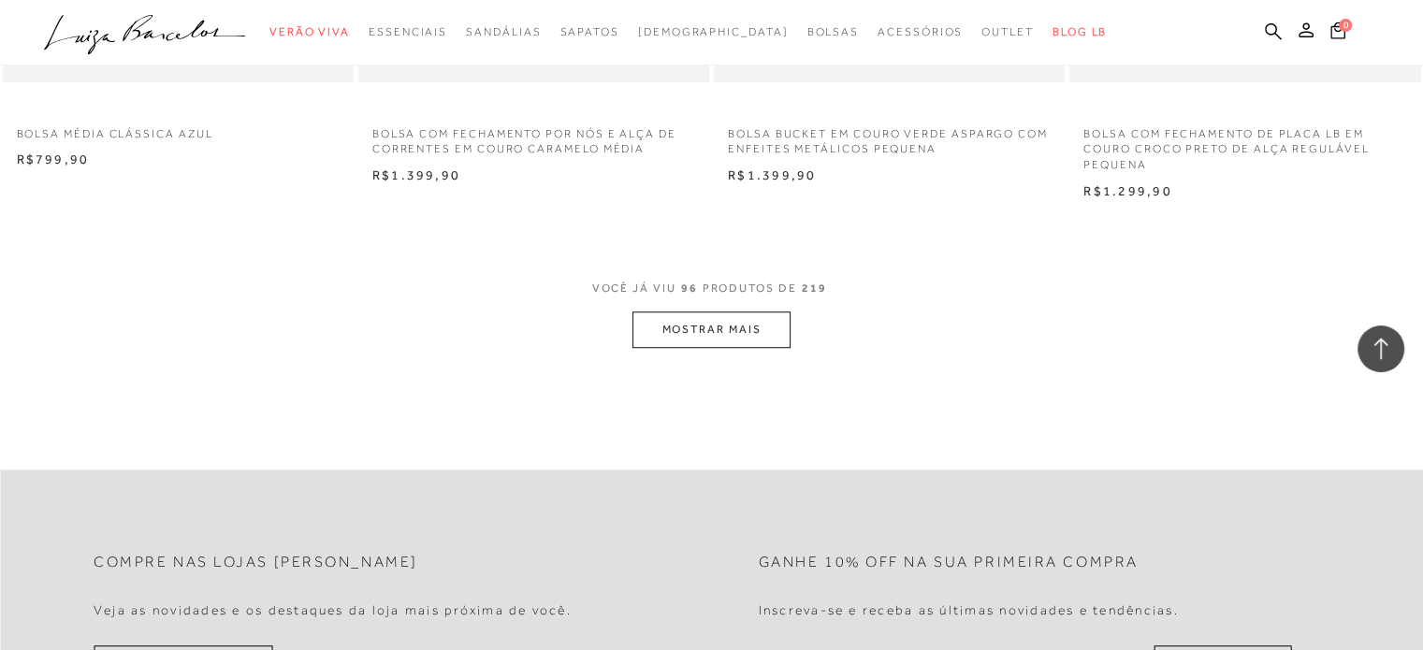
scroll to position [15509, 0]
click at [674, 324] on button "MOSTRAR MAIS" at bounding box center [711, 332] width 157 height 36
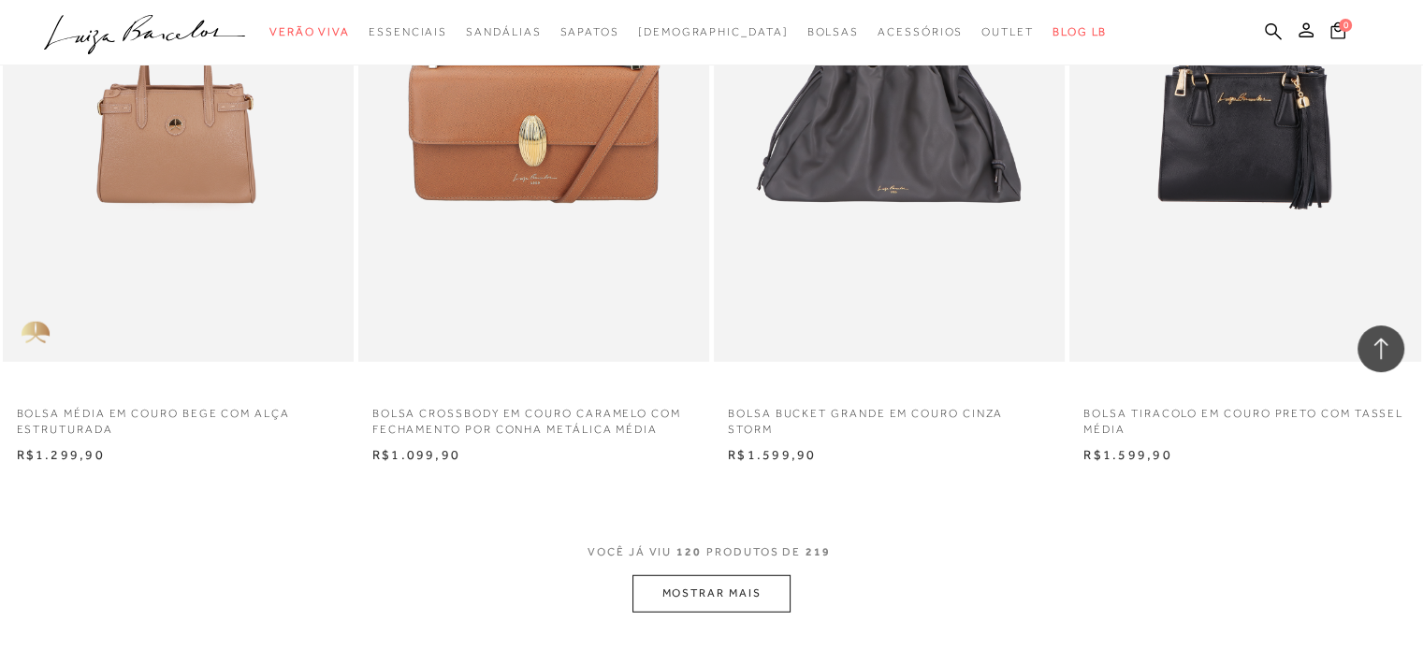
scroll to position [19253, 0]
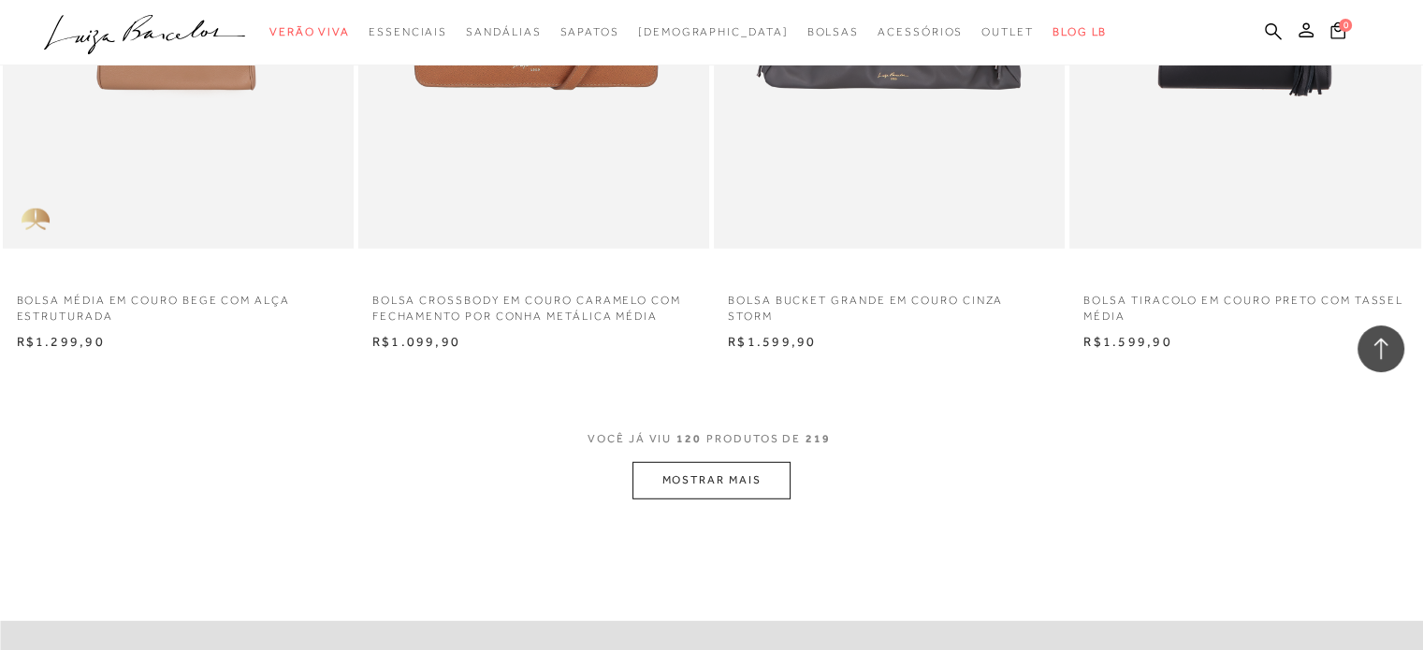
click at [749, 464] on button "MOSTRAR MAIS" at bounding box center [711, 480] width 157 height 36
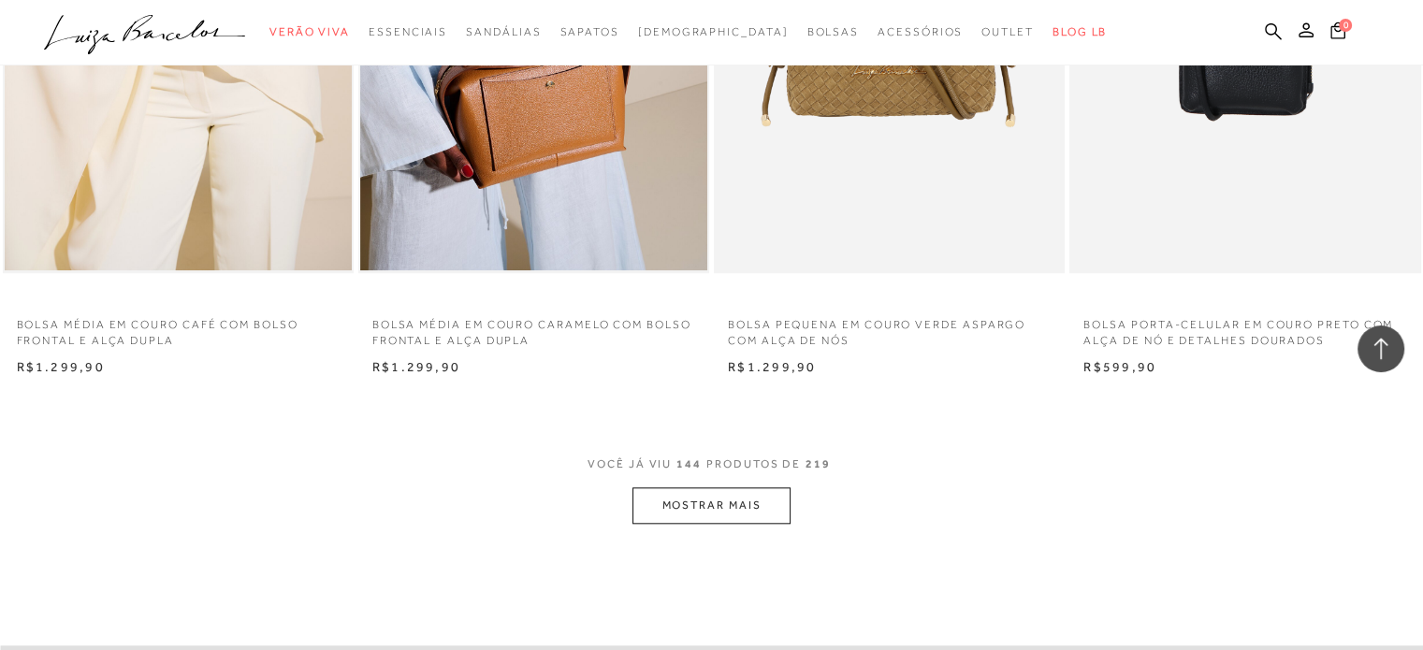
scroll to position [23277, 0]
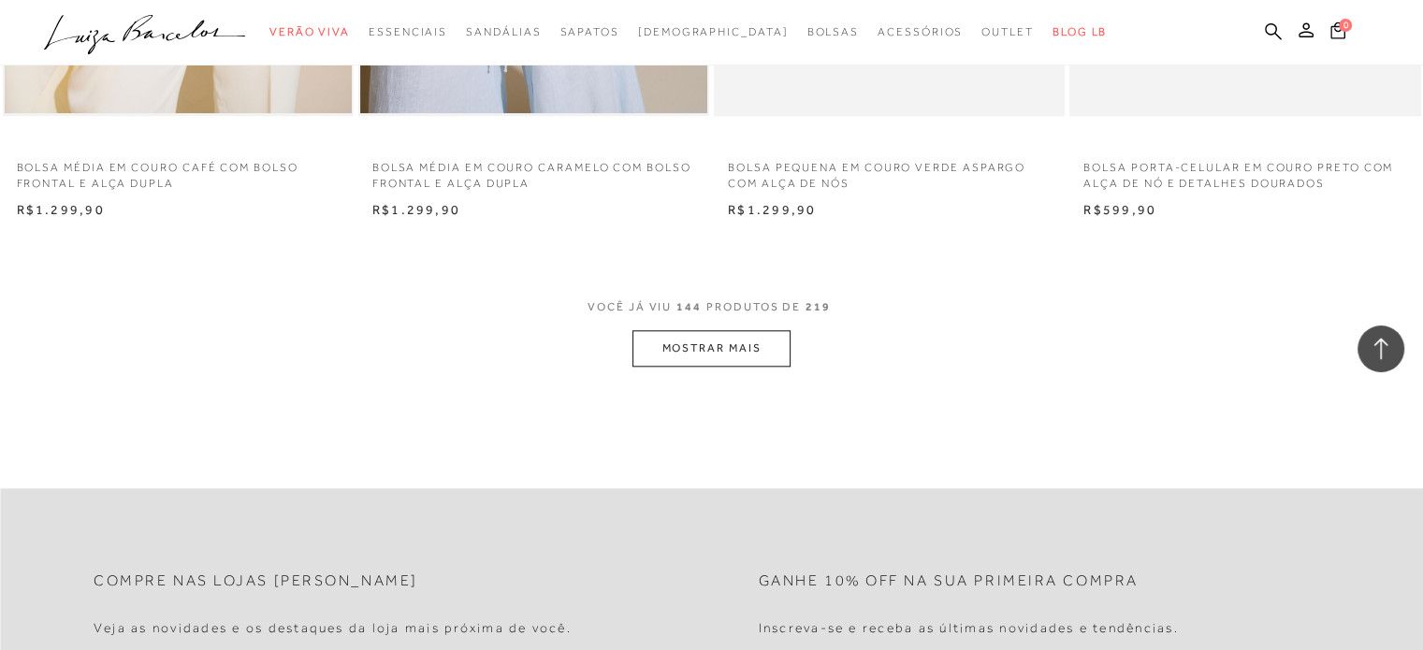
click at [751, 332] on button "MOSTRAR MAIS" at bounding box center [711, 348] width 157 height 36
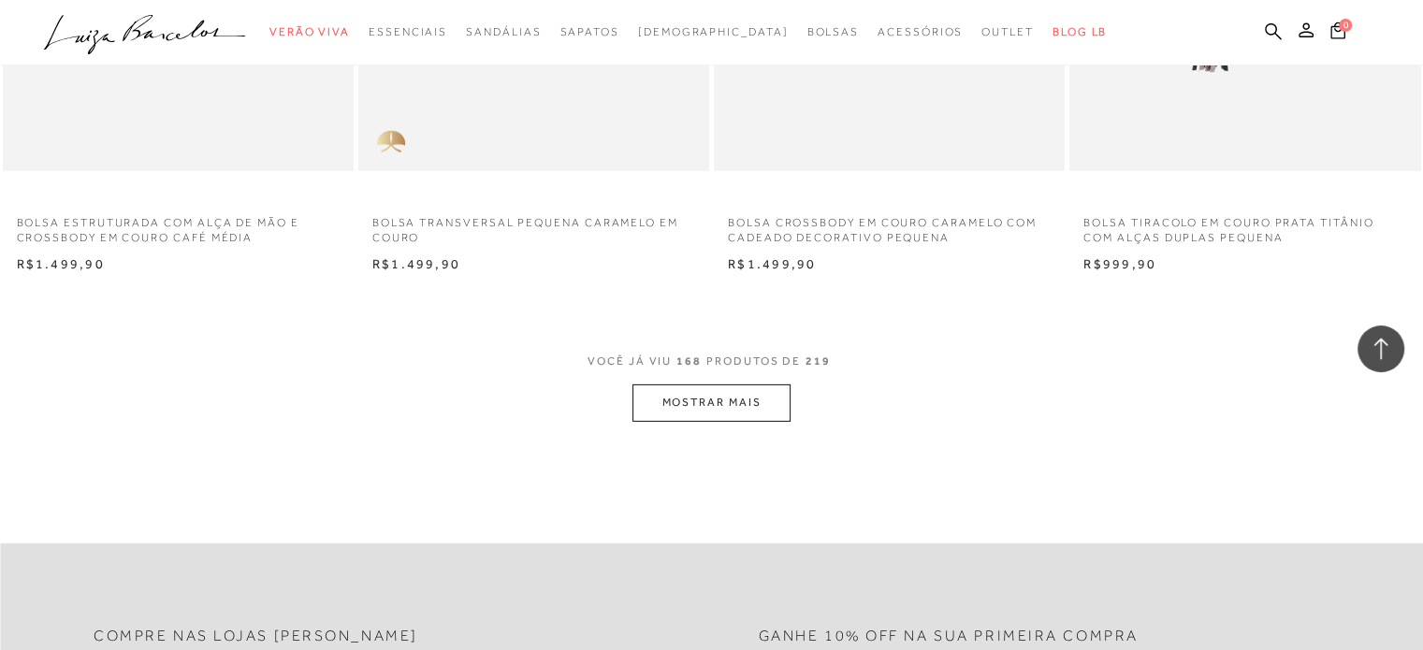
scroll to position [27114, 0]
click at [689, 398] on button "MOSTRAR MAIS" at bounding box center [711, 403] width 157 height 36
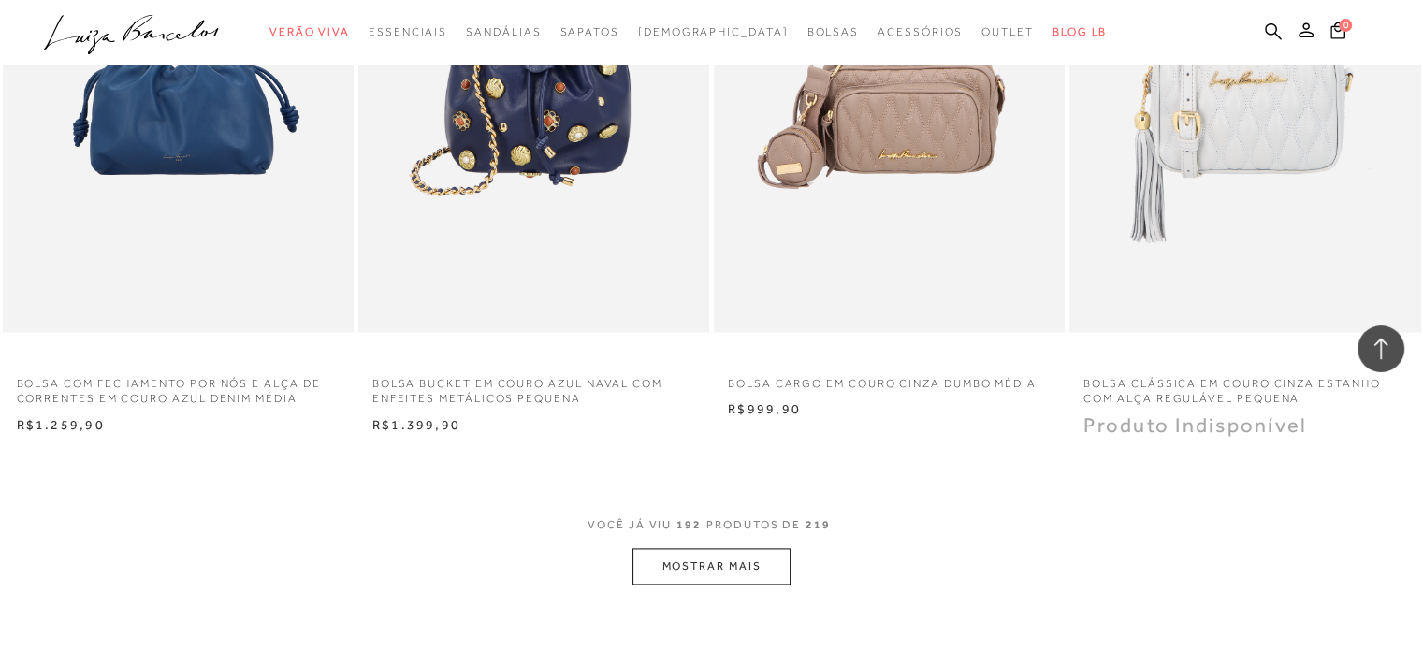
scroll to position [31138, 0]
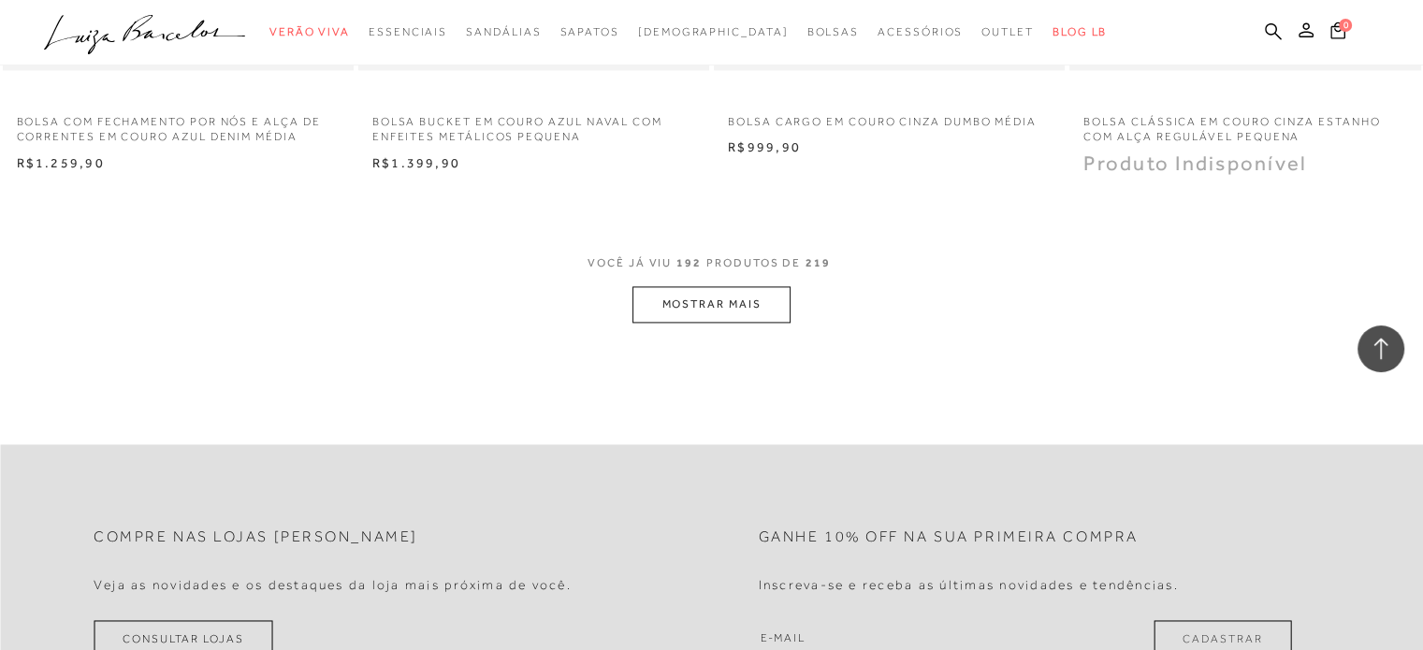
click at [680, 293] on button "MOSTRAR MAIS" at bounding box center [711, 304] width 157 height 36
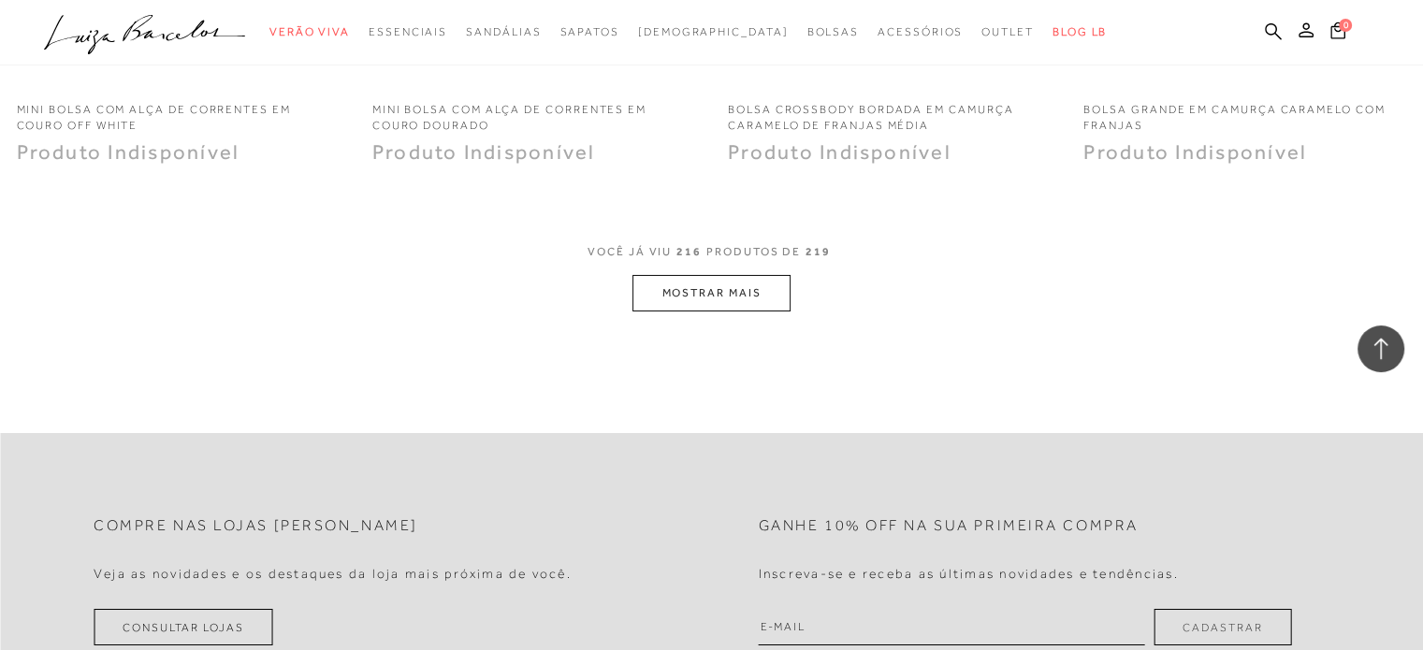
scroll to position [35162, 0]
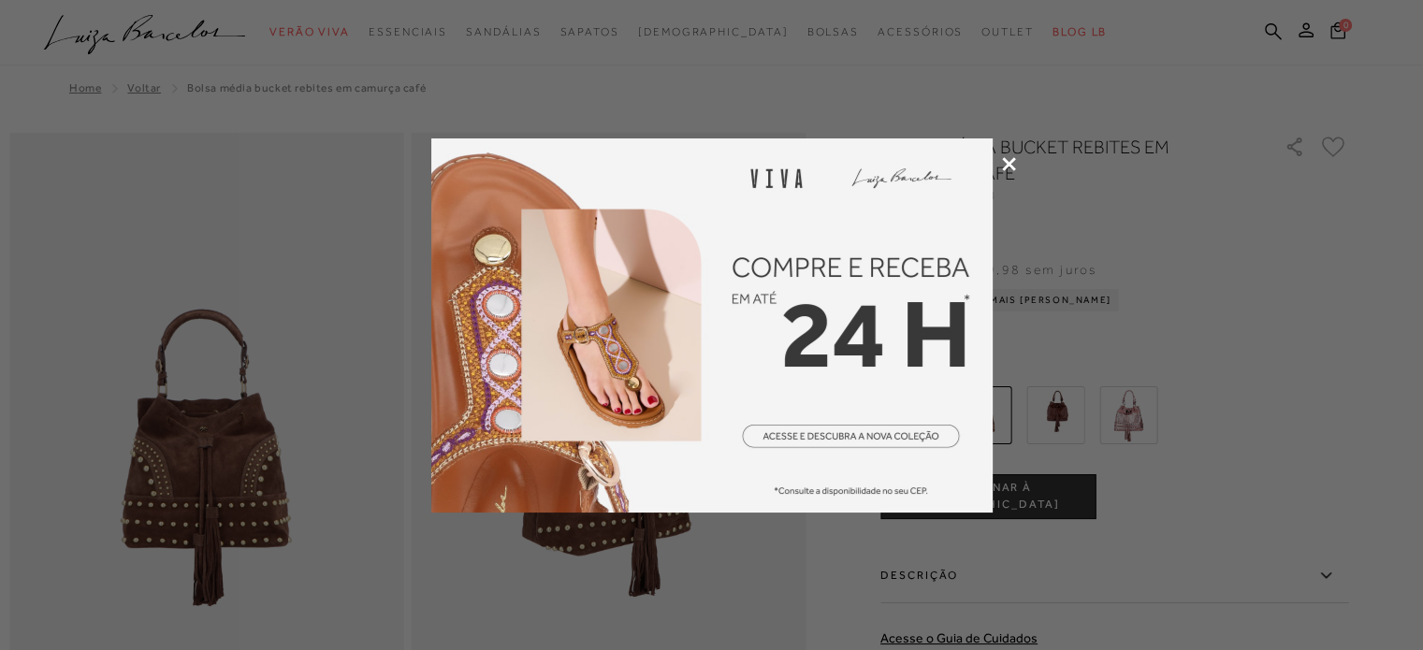
click at [1011, 164] on icon at bounding box center [1009, 164] width 14 height 14
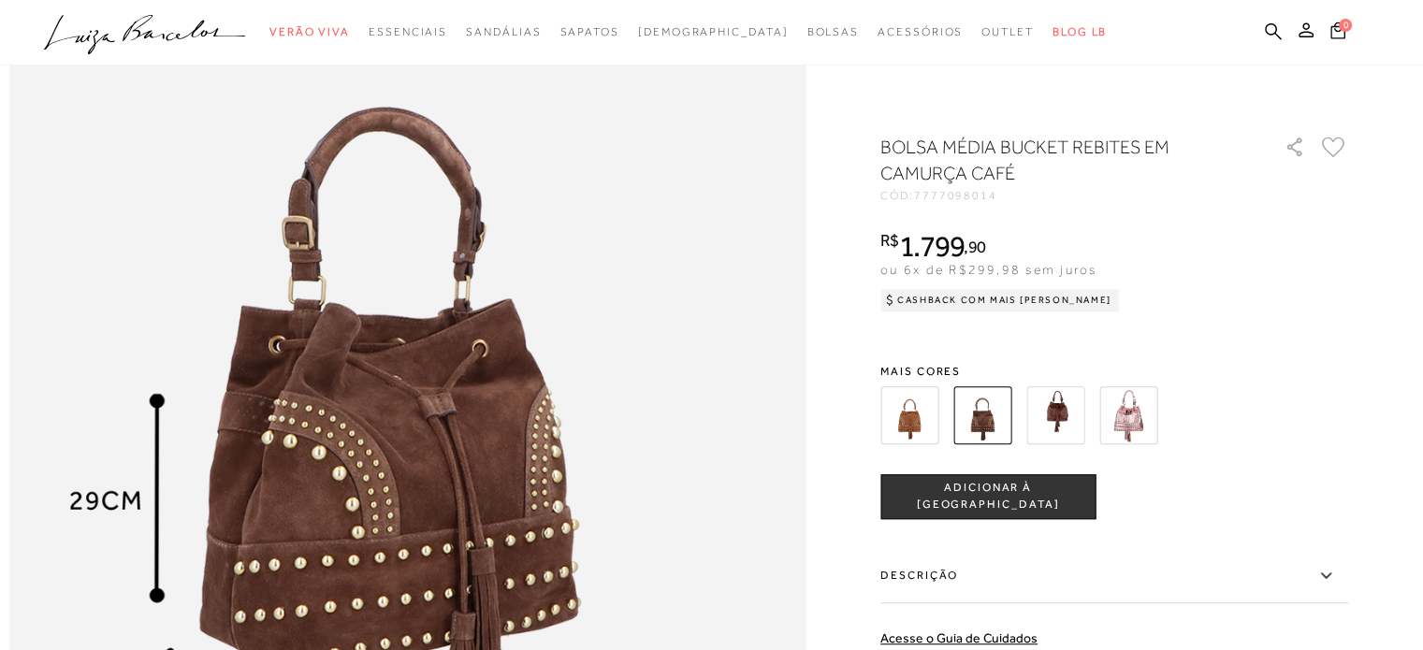
scroll to position [1591, 0]
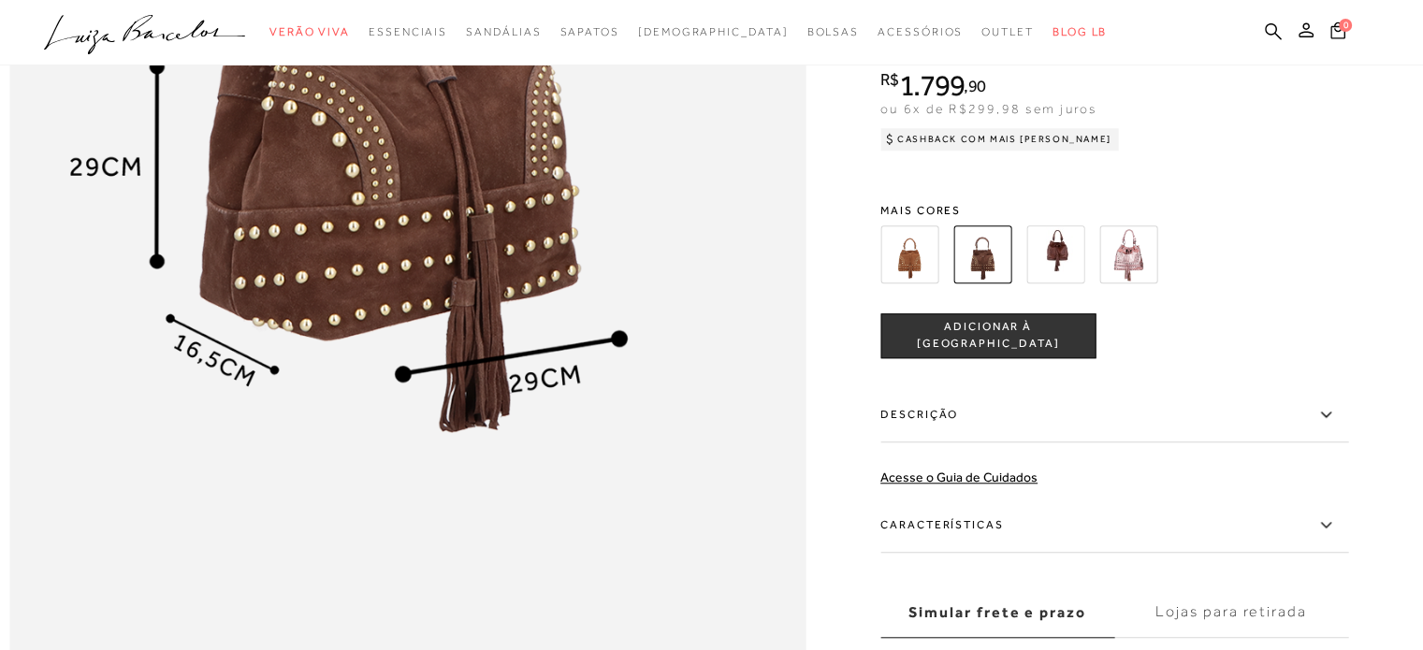
click at [1151, 284] on img at bounding box center [1129, 255] width 58 height 58
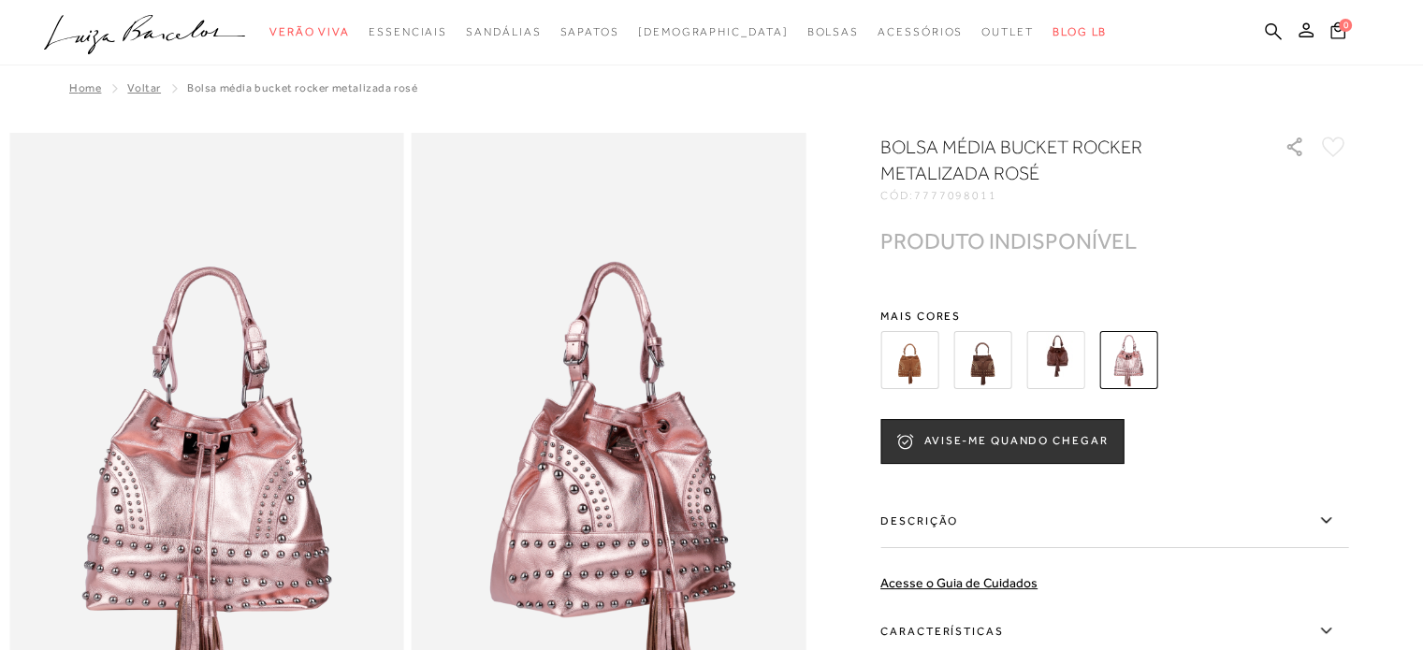
click at [1083, 351] on img at bounding box center [1056, 360] width 58 height 58
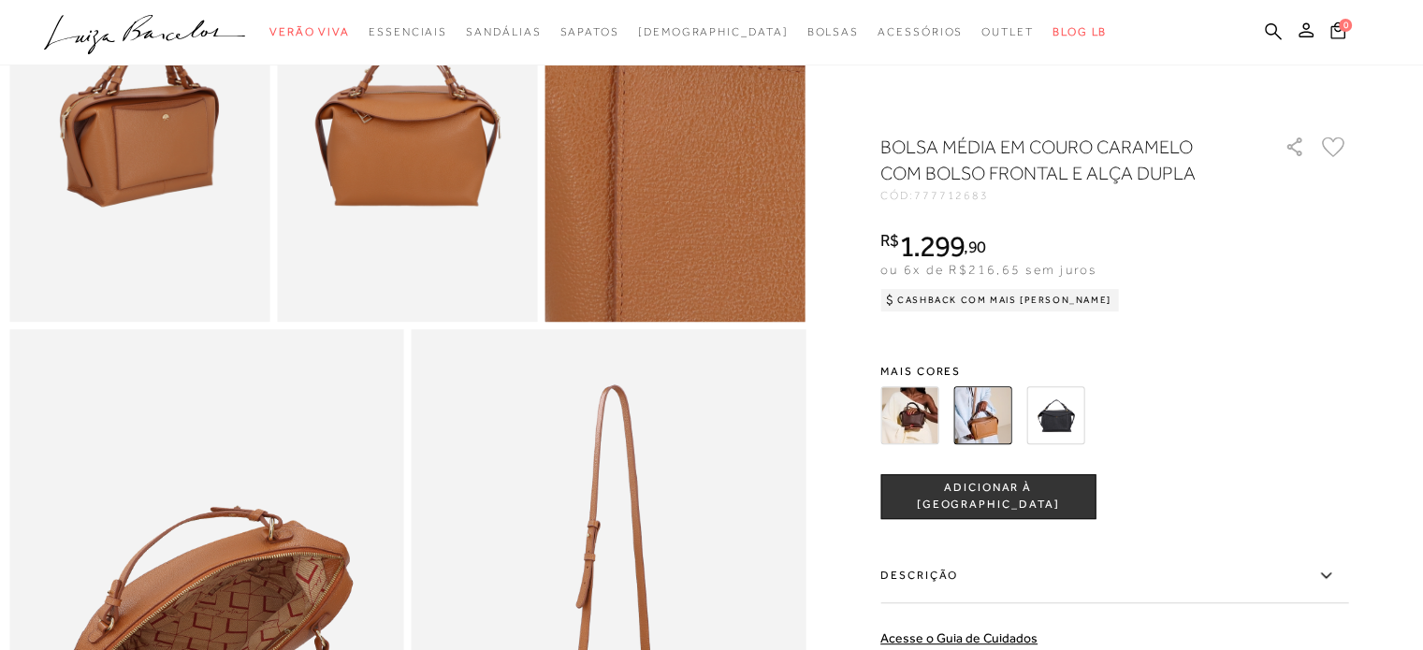
scroll to position [936, 0]
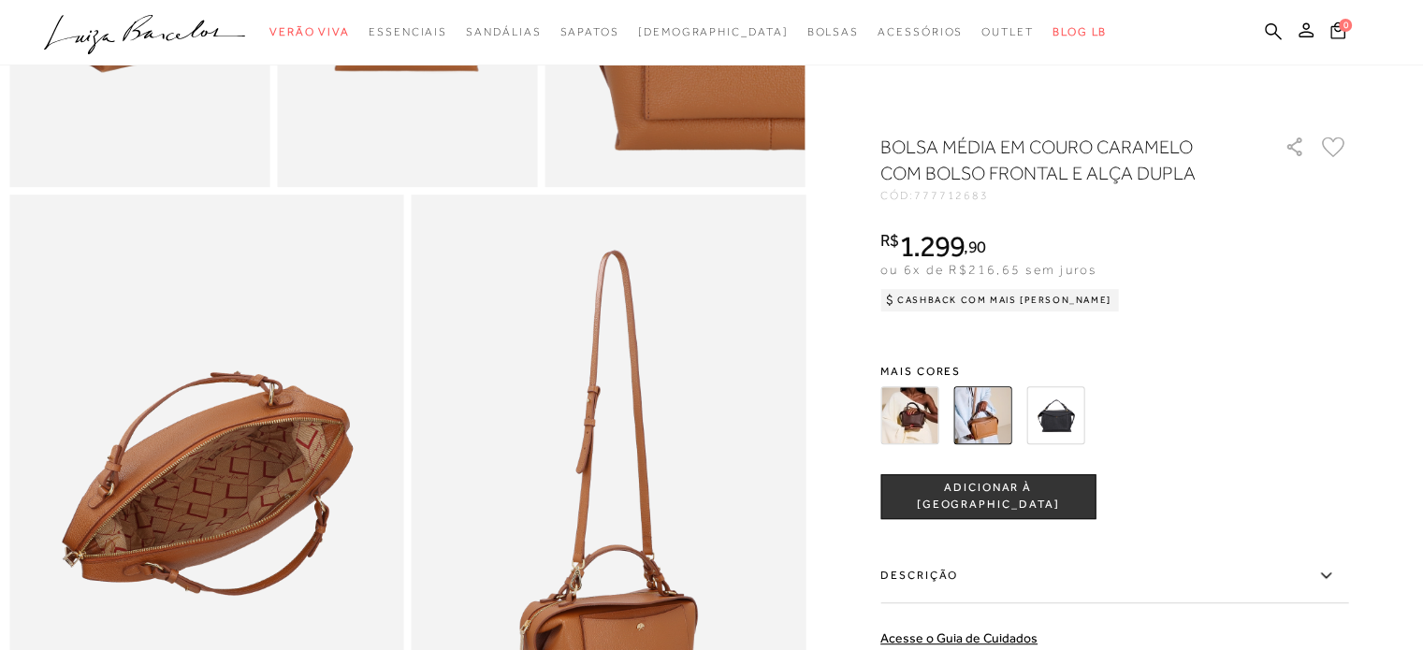
click at [1074, 409] on img at bounding box center [1056, 416] width 58 height 58
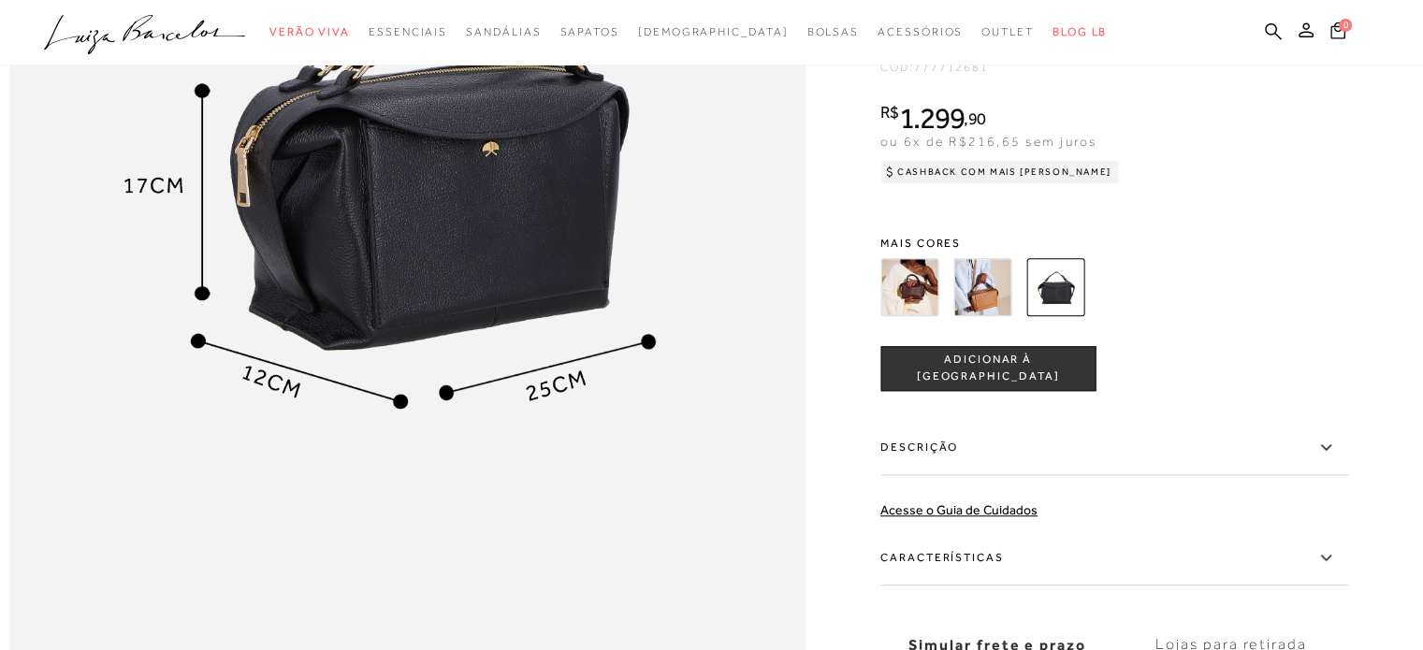
scroll to position [1591, 0]
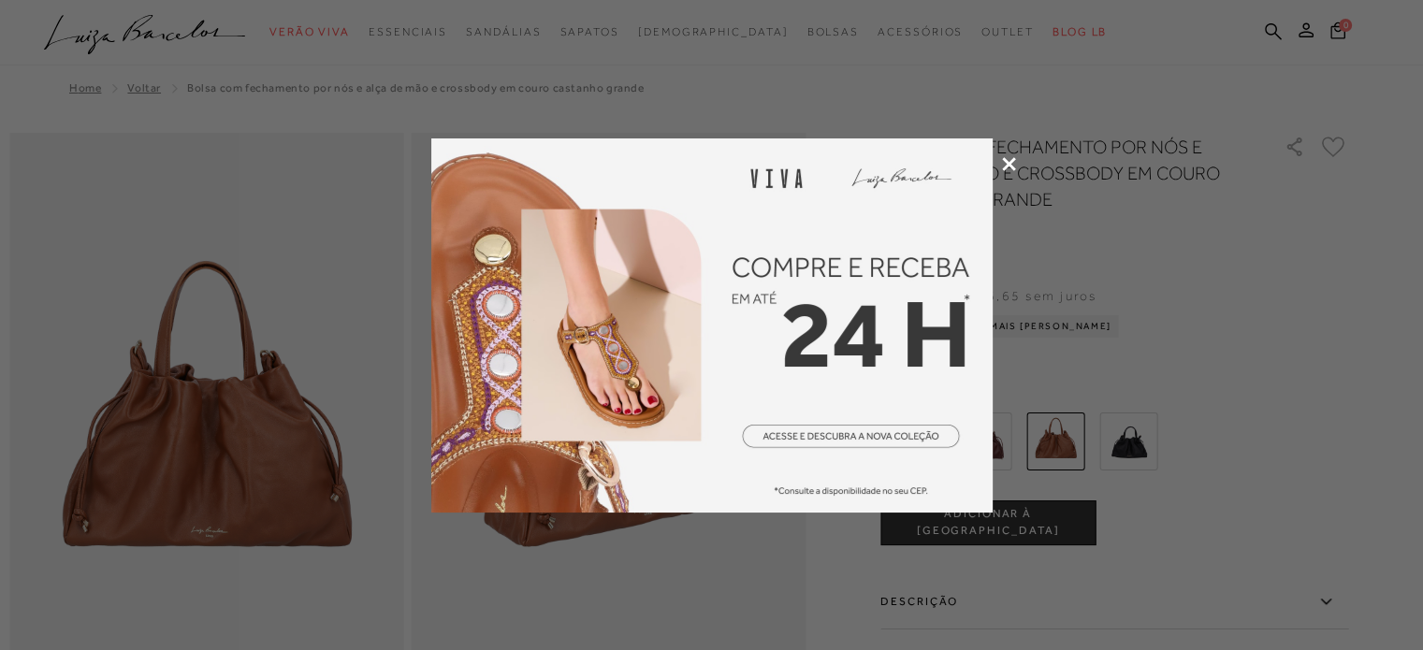
click at [1007, 160] on icon at bounding box center [1009, 164] width 14 height 14
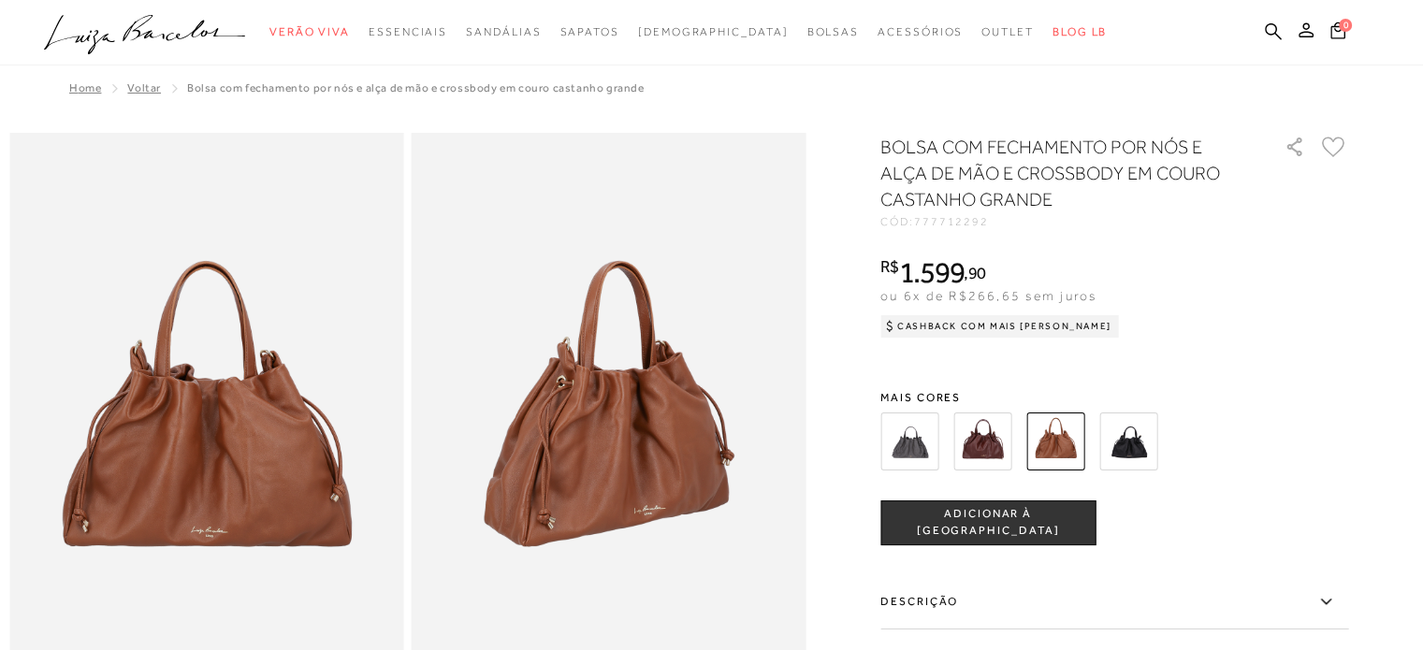
click at [1142, 442] on img at bounding box center [1129, 442] width 58 height 58
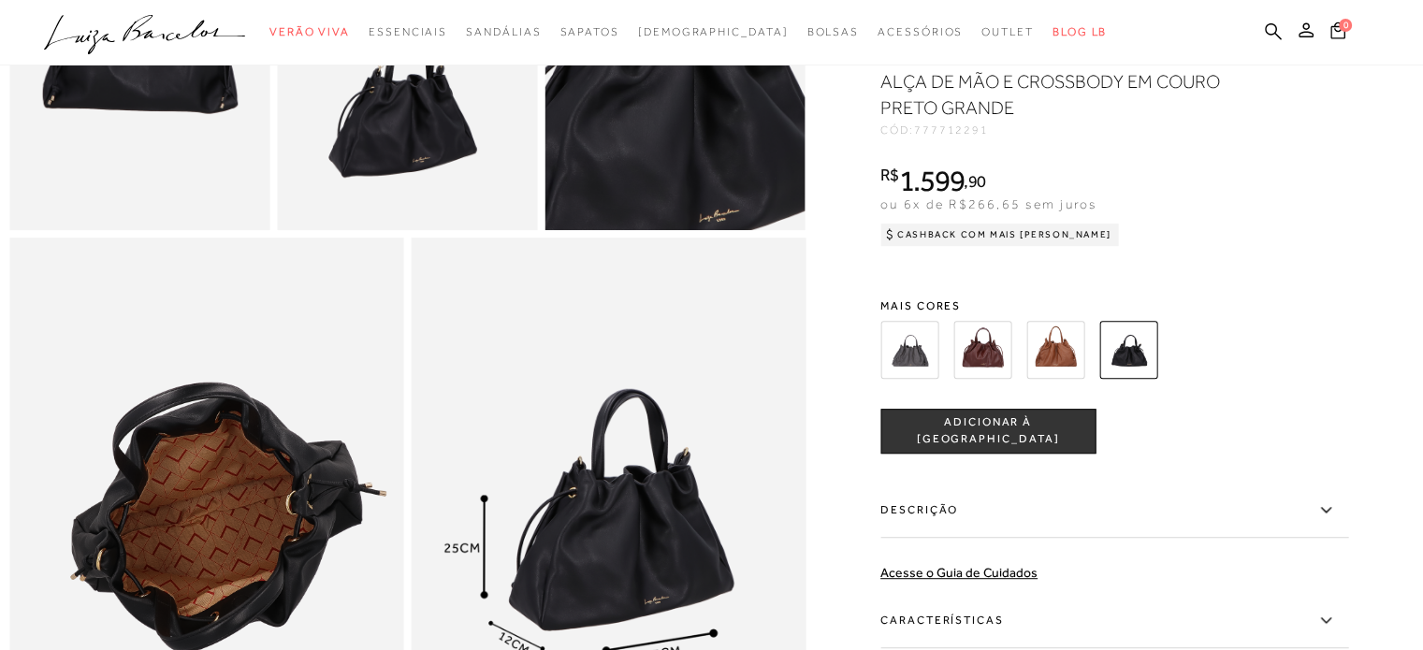
scroll to position [1029, 0]
